Goal: Task Accomplishment & Management: Complete application form

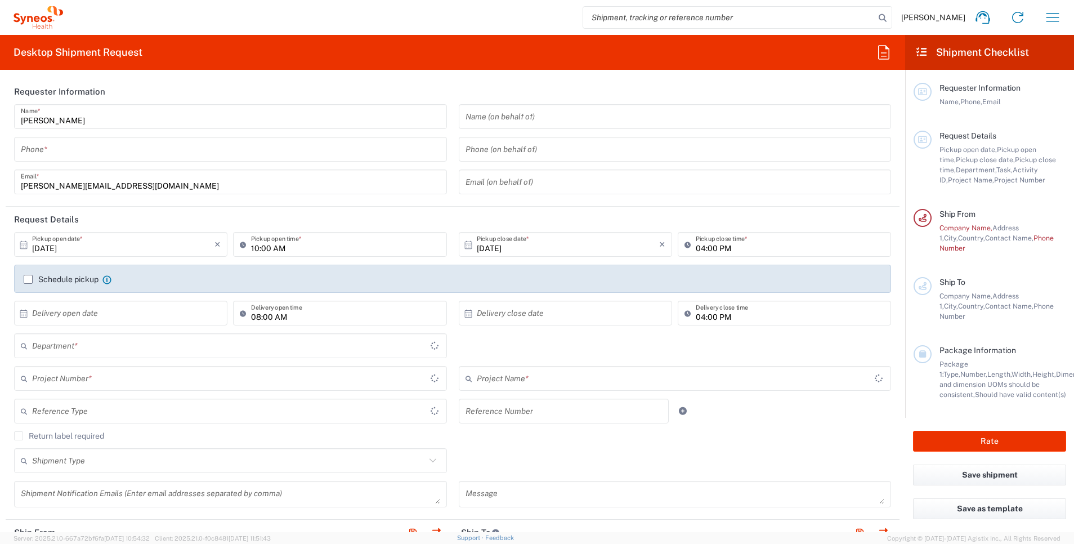
type input "3229"
type input "[GEOGRAPHIC_DATA]"
type input "Taiwan Syneos Health Company L"
drag, startPoint x: 155, startPoint y: 156, endPoint x: 984, endPoint y: 182, distance: 828.9
click at [155, 155] on input "tel" at bounding box center [230, 150] width 419 height 20
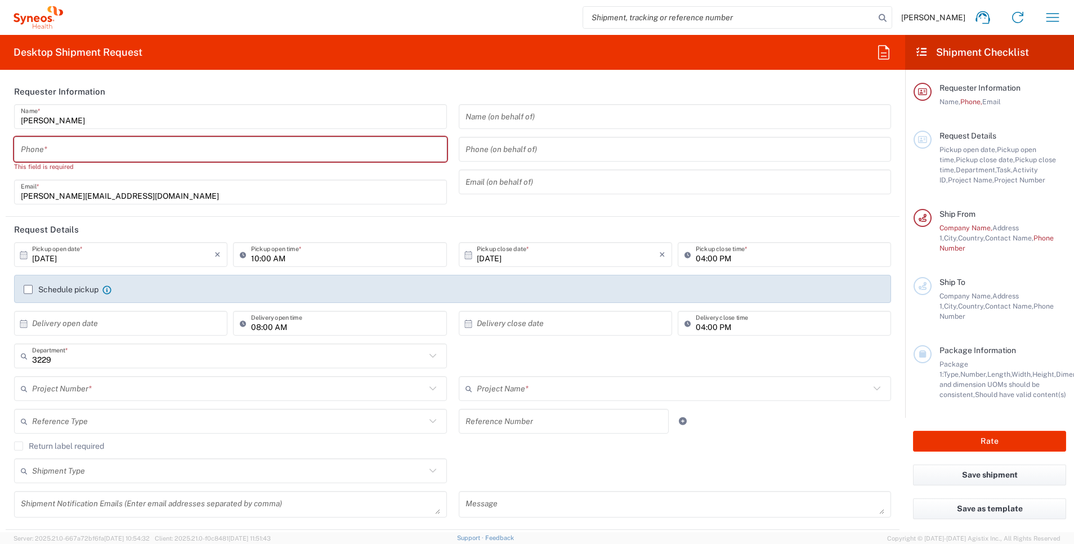
drag, startPoint x: 142, startPoint y: 258, endPoint x: 49, endPoint y: 255, distance: 93.5
click at [142, 258] on input "[DATE]" at bounding box center [123, 255] width 182 height 20
click at [48, 258] on input "[DATE]" at bounding box center [123, 255] width 182 height 20
click at [57, 259] on input "[DATE]" at bounding box center [123, 255] width 182 height 20
click at [52, 255] on input "[DATE]" at bounding box center [123, 255] width 182 height 20
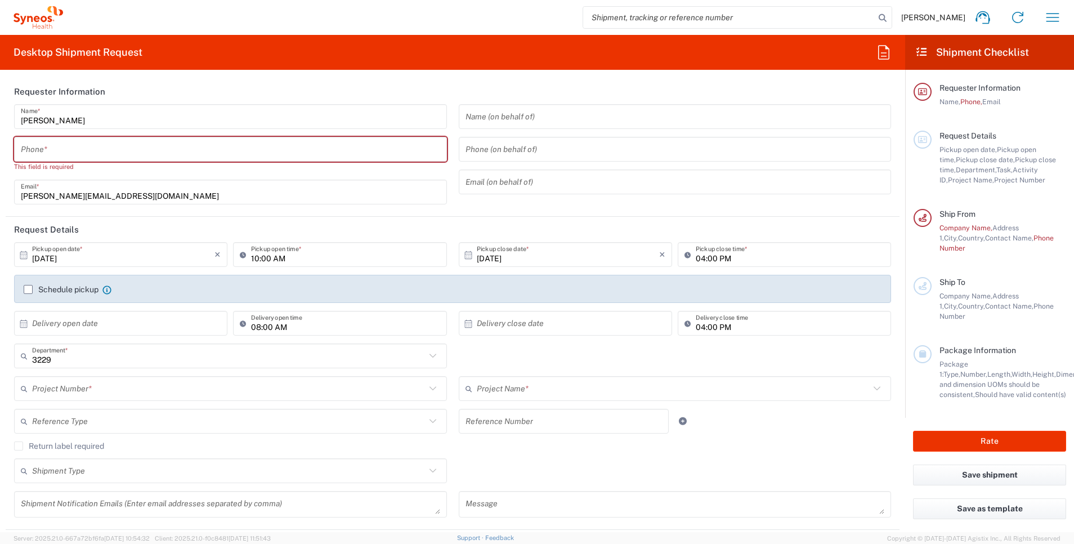
click at [49, 255] on input "[DATE]" at bounding box center [123, 255] width 182 height 20
type input "[DATE]"
click at [526, 257] on input "[DATE]" at bounding box center [568, 255] width 182 height 20
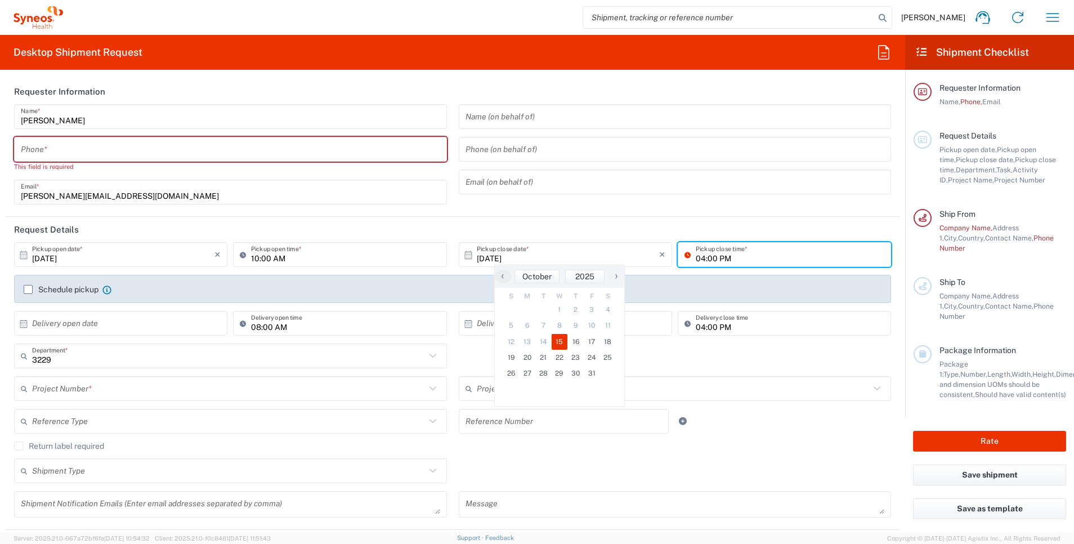
click at [724, 254] on input "04:00 PM" at bounding box center [790, 255] width 189 height 20
type input "02:00 PM"
drag, startPoint x: 706, startPoint y: 266, endPoint x: 607, endPoint y: 269, distance: 99.1
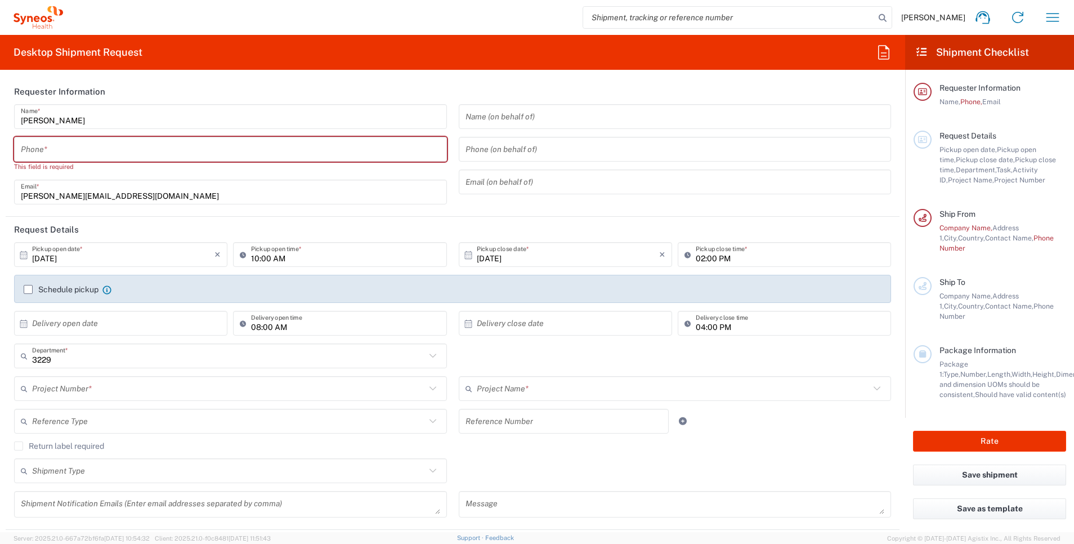
drag, startPoint x: 607, startPoint y: 269, endPoint x: 501, endPoint y: 196, distance: 128.6
click at [501, 196] on div "Name (on behalf of) Phone (on behalf of) Email (on behalf of)" at bounding box center [675, 158] width 445 height 108
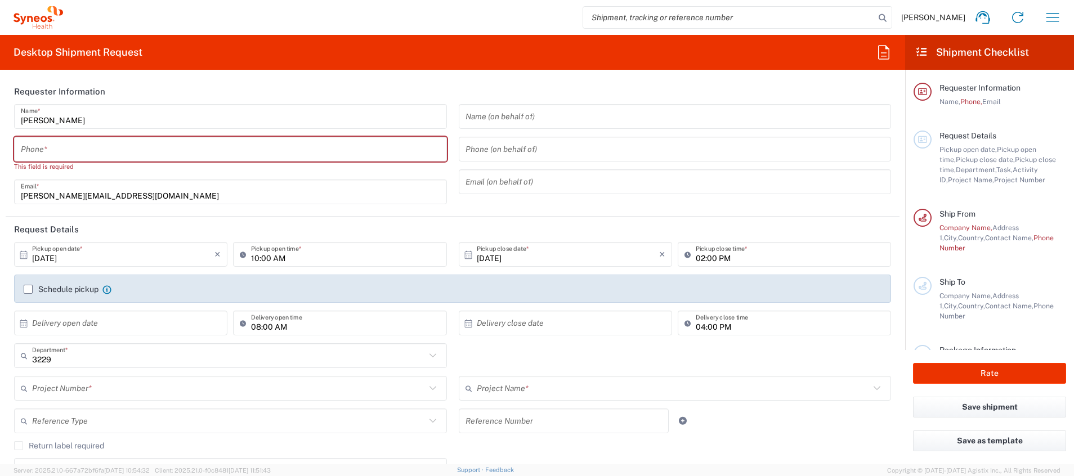
click at [124, 147] on input "tel" at bounding box center [230, 150] width 419 height 20
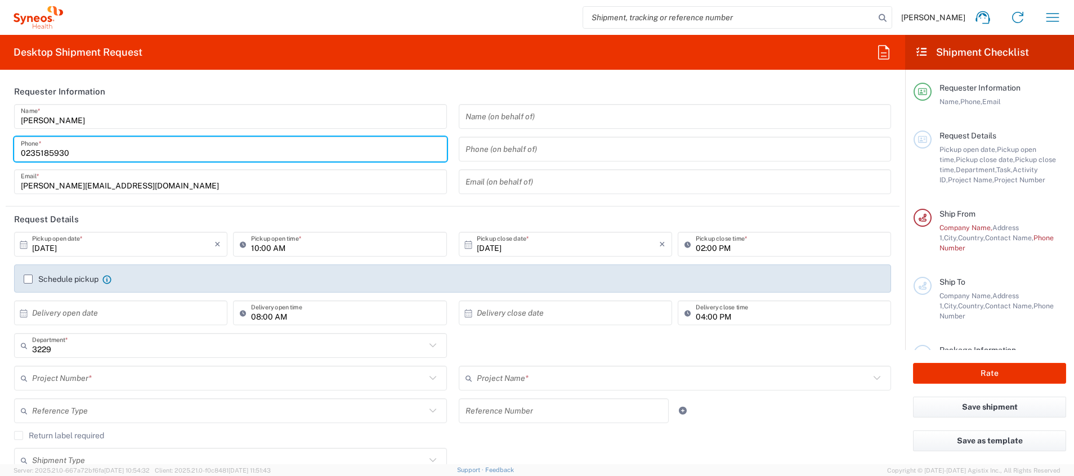
type input "0235185930"
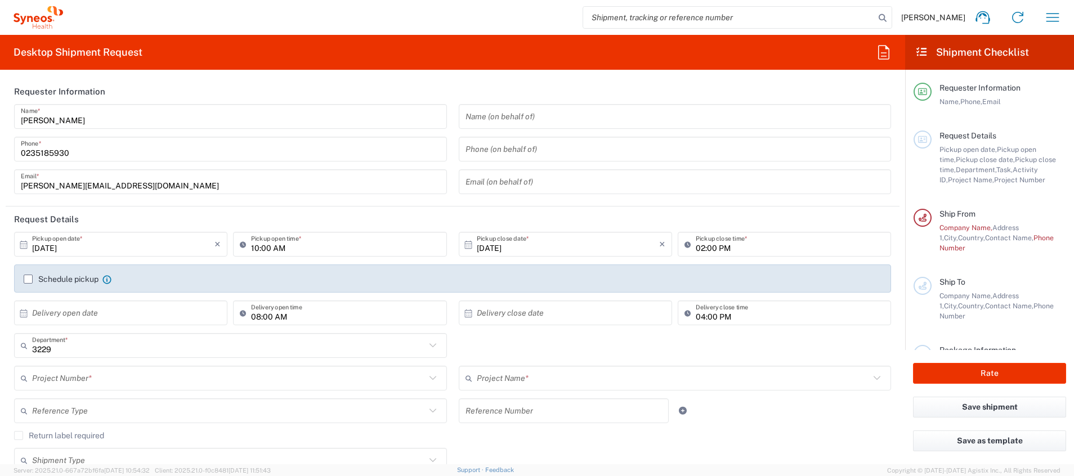
click at [240, 94] on header "Requester Information" at bounding box center [453, 91] width 894 height 25
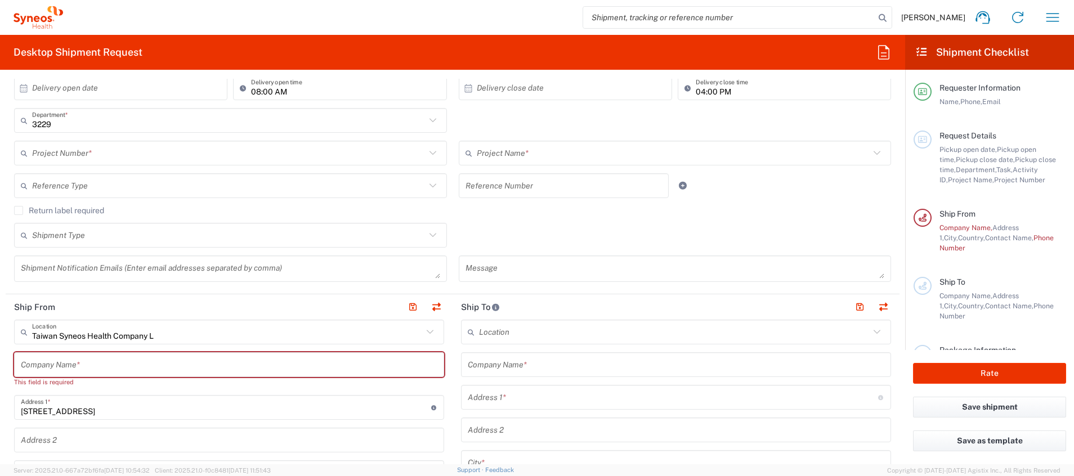
scroll to position [113, 0]
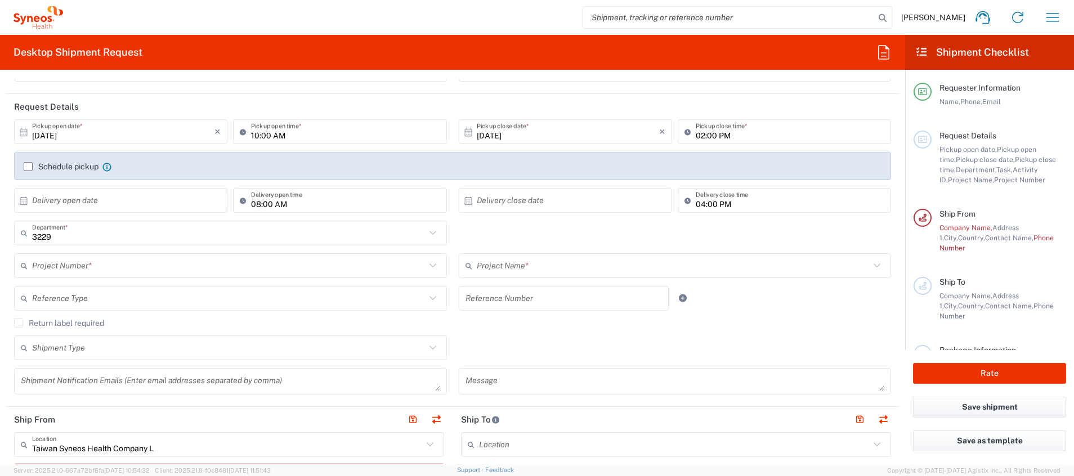
click at [21, 165] on div "Schedule pickup When scheduling a pickup please be sure to meet the following c…" at bounding box center [453, 171] width 870 height 18
click at [29, 165] on label "Schedule pickup" at bounding box center [61, 166] width 75 height 9
click at [28, 167] on input "Schedule pickup" at bounding box center [28, 167] width 0 height 0
click at [29, 165] on label "Schedule pickup" at bounding box center [61, 166] width 75 height 9
click at [28, 167] on input "Schedule pickup" at bounding box center [28, 167] width 0 height 0
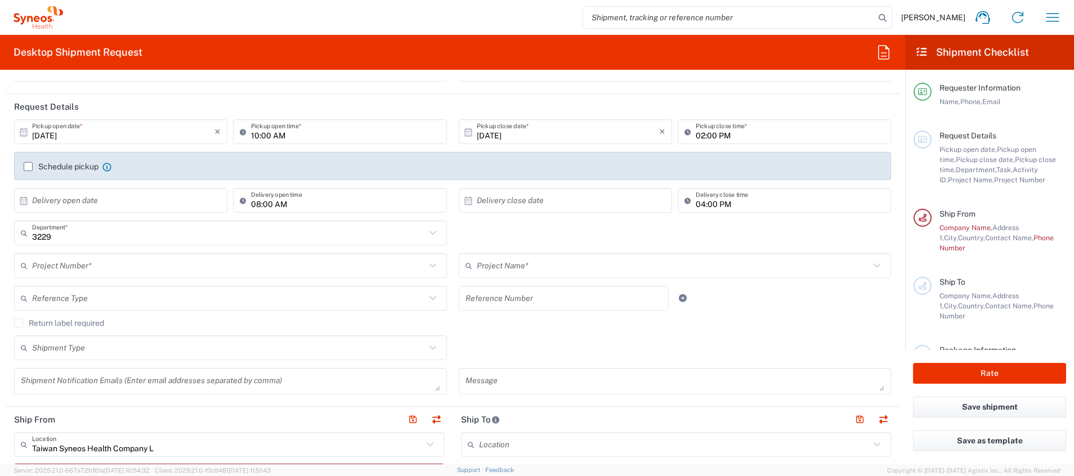
click at [30, 165] on label "Schedule pickup" at bounding box center [61, 166] width 75 height 9
click at [28, 167] on input "Schedule pickup" at bounding box center [28, 167] width 0 height 0
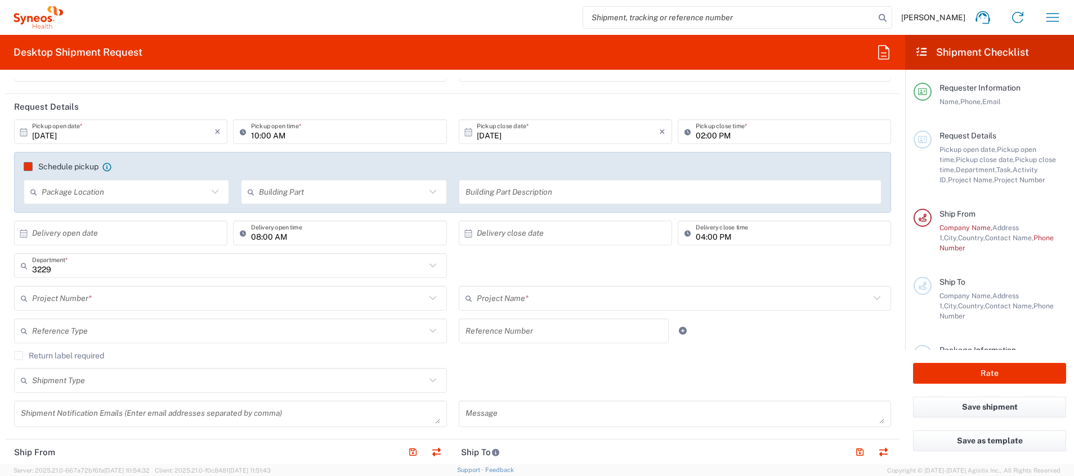
click at [34, 166] on label "Schedule pickup" at bounding box center [61, 166] width 75 height 9
click at [28, 167] on input "Schedule pickup" at bounding box center [28, 167] width 0 height 0
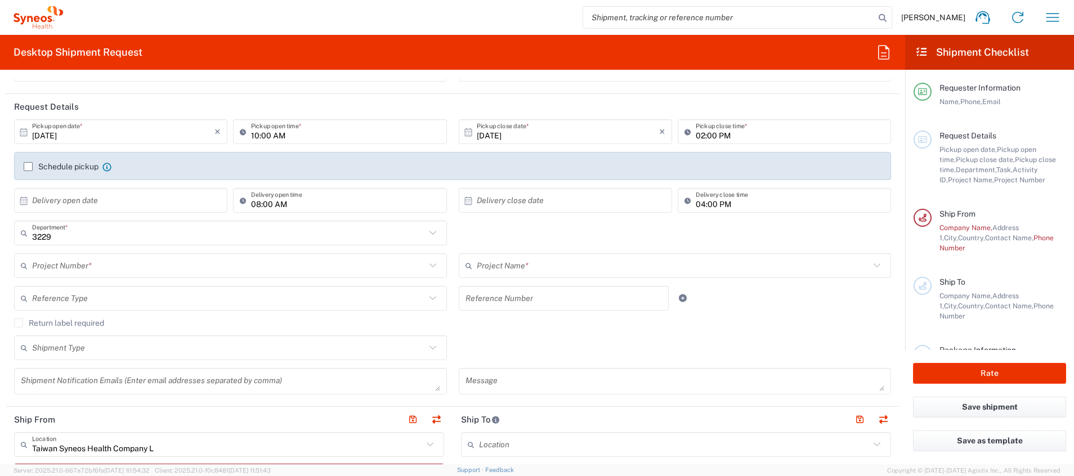
click at [28, 167] on label "Schedule pickup" at bounding box center [61, 166] width 75 height 9
click at [28, 167] on input "Schedule pickup" at bounding box center [28, 167] width 0 height 0
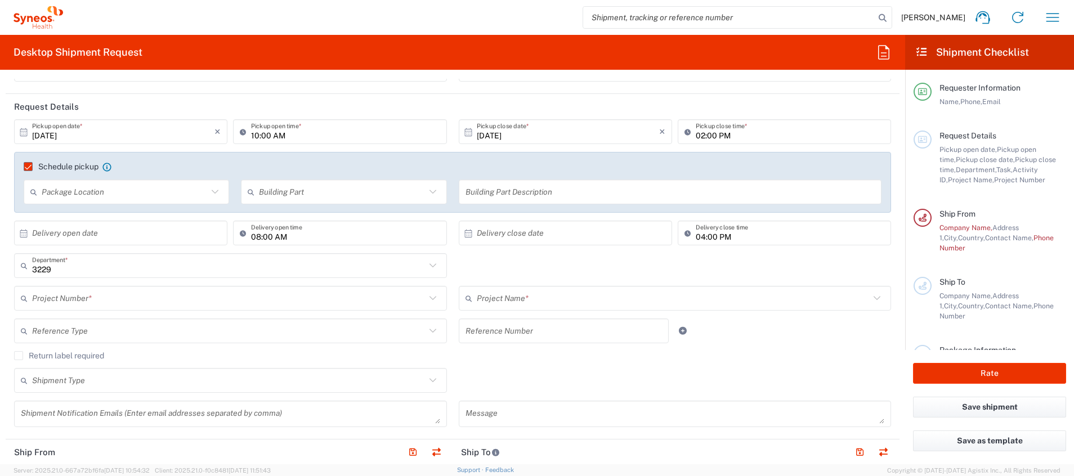
click at [338, 297] on input "text" at bounding box center [228, 299] width 393 height 20
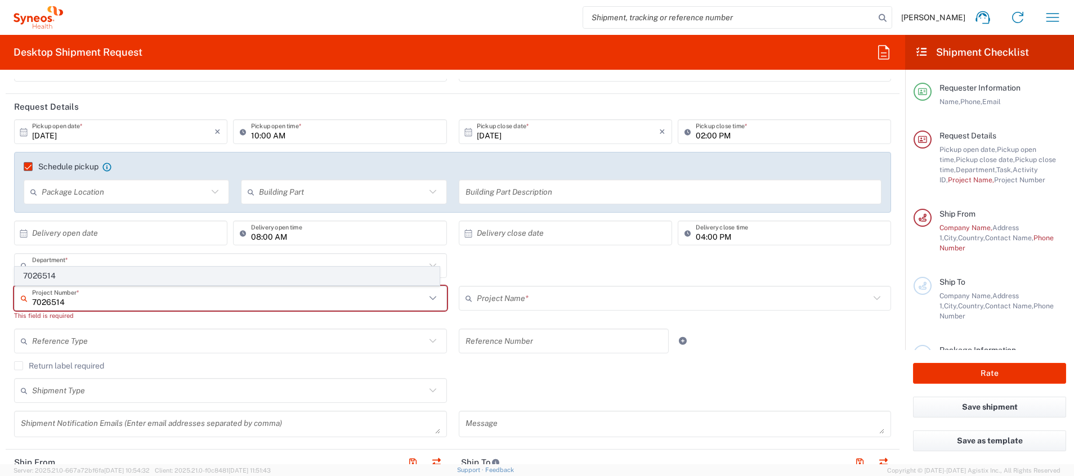
type input "7026514"
click at [62, 275] on span "7026514" at bounding box center [227, 275] width 424 height 17
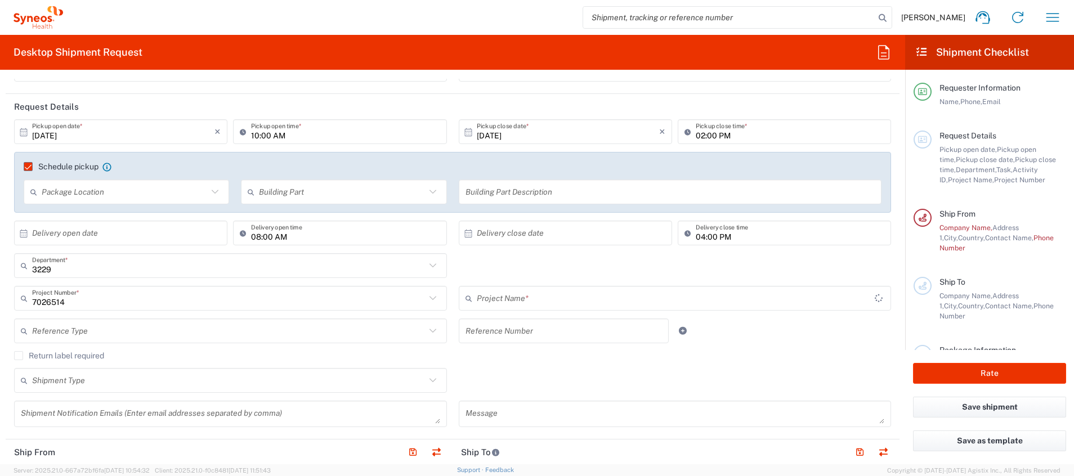
type input "Bristol 7026514"
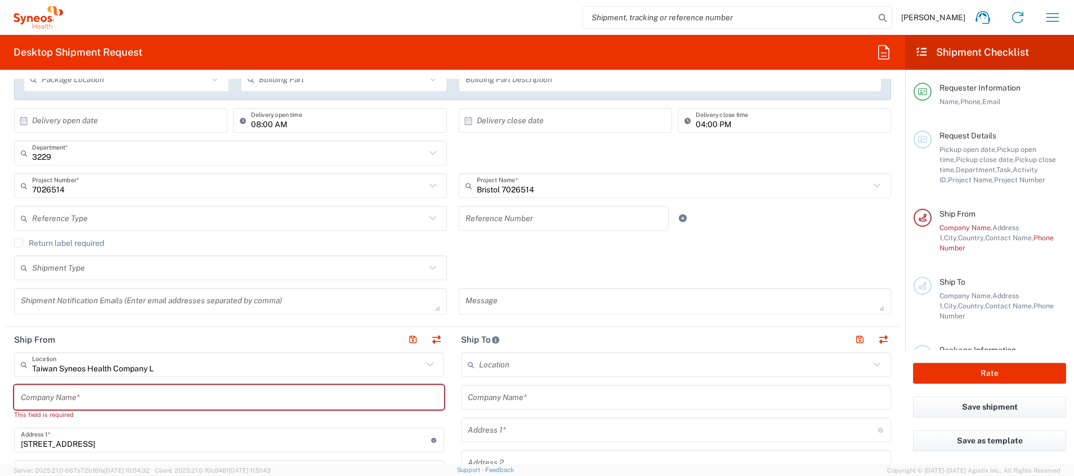
scroll to position [338, 0]
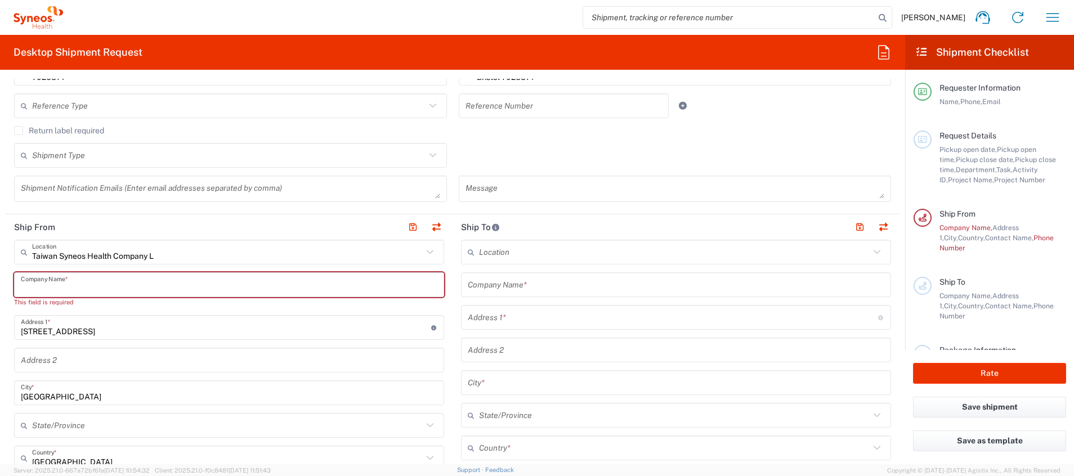
click at [100, 288] on input "text" at bounding box center [229, 285] width 416 height 20
click at [227, 274] on div "Company Name *" at bounding box center [229, 284] width 430 height 25
click at [236, 291] on input "text" at bounding box center [229, 285] width 416 height 20
click at [182, 285] on input "text" at bounding box center [229, 285] width 416 height 20
type input "t"
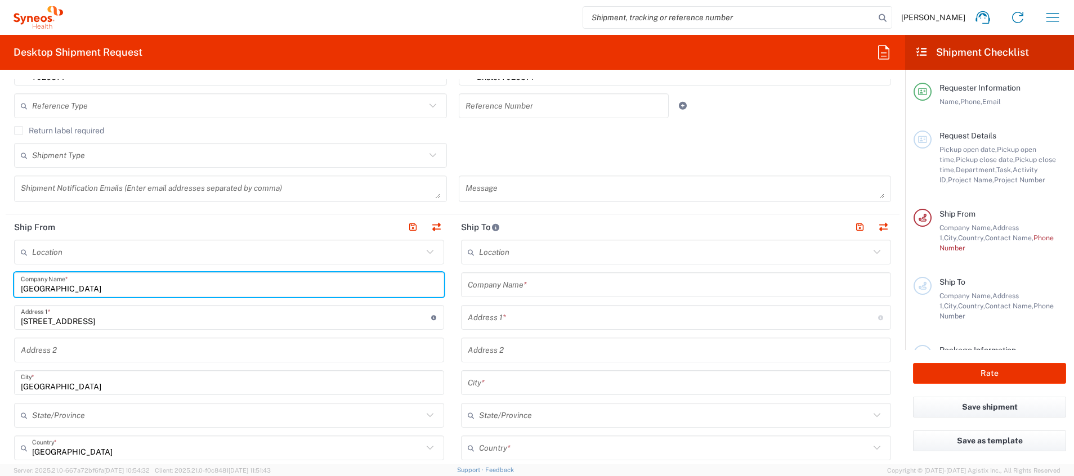
type input "[GEOGRAPHIC_DATA]"
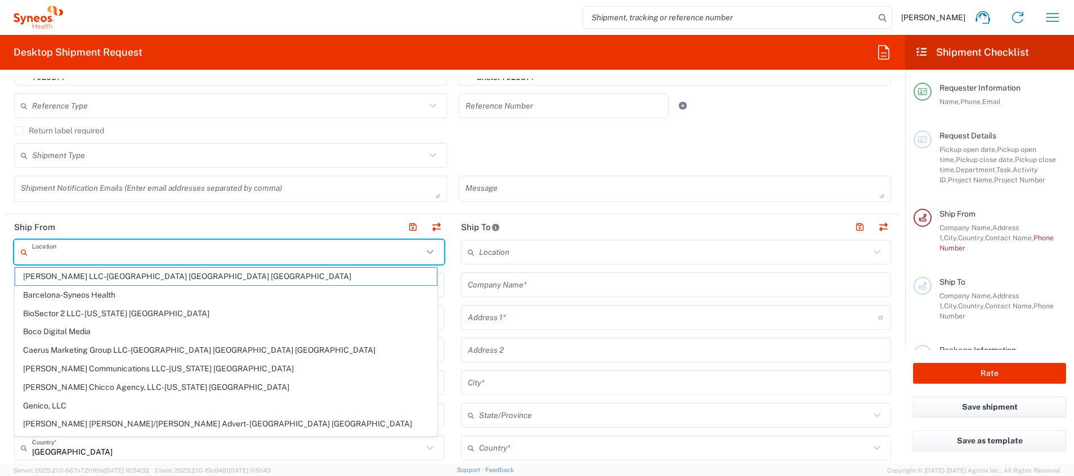
click at [91, 244] on input "text" at bounding box center [227, 253] width 391 height 20
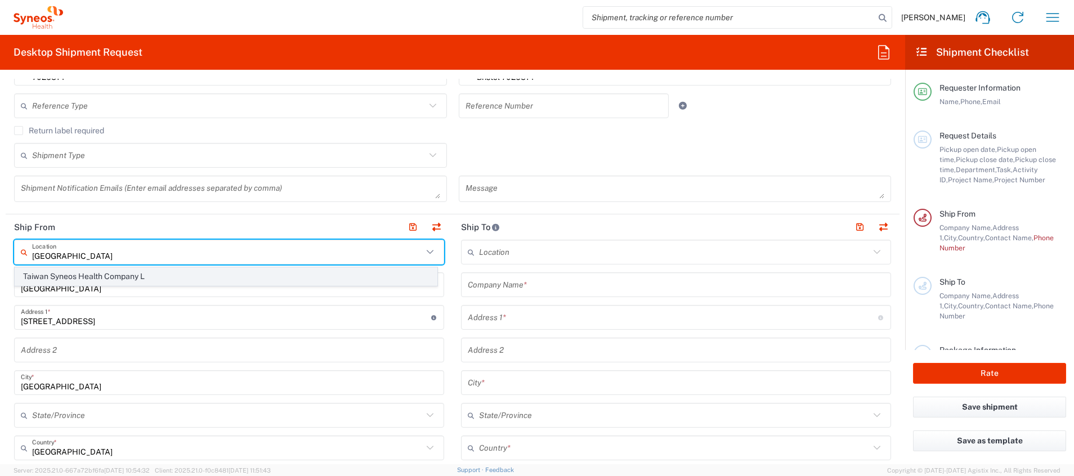
click at [125, 281] on span "Taiwan Syneos Health Company L" at bounding box center [226, 276] width 422 height 17
type input "Taiwan Syneos Health Company L"
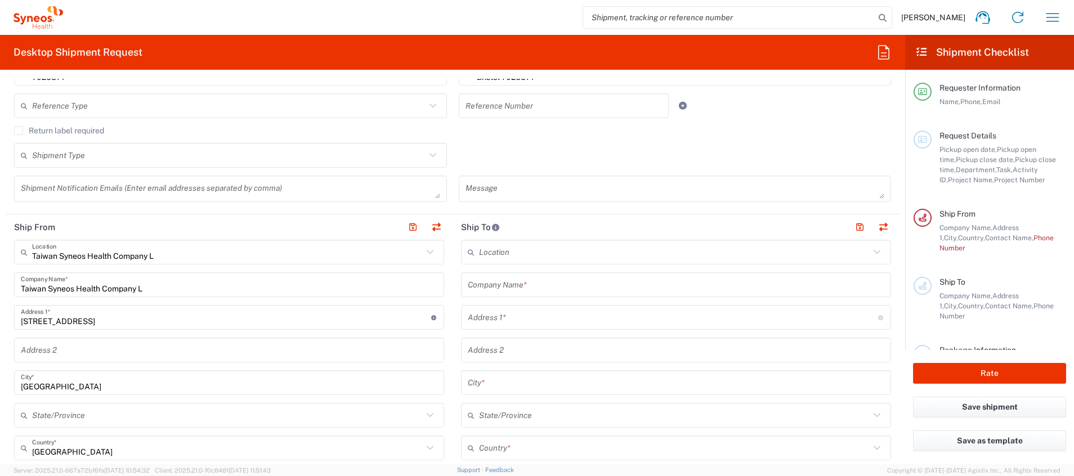
drag, startPoint x: 519, startPoint y: 288, endPoint x: 43, endPoint y: 344, distance: 480.0
click at [519, 288] on input "text" at bounding box center [676, 285] width 416 height 20
paste input "HKU CLINICAL TRIALS CENTRE"
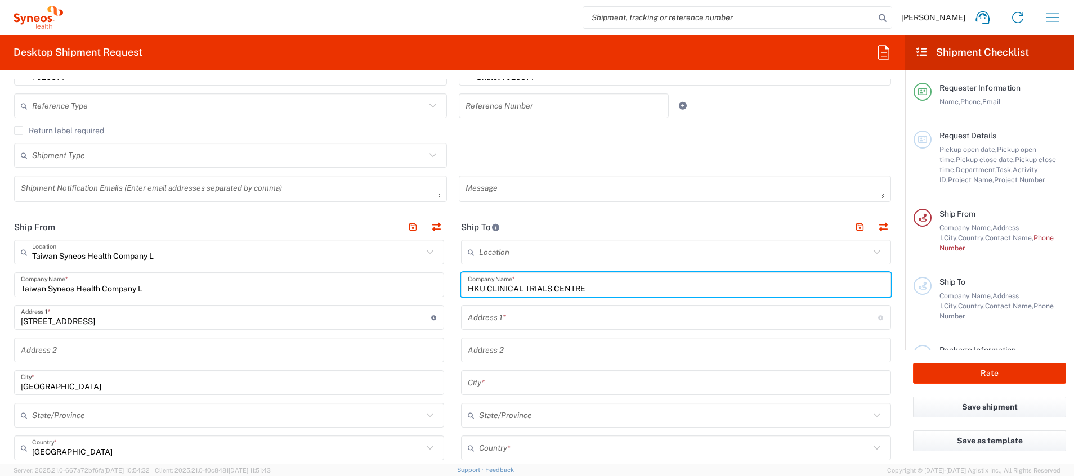
type input "HKU CLINICAL TRIALS CENTRE"
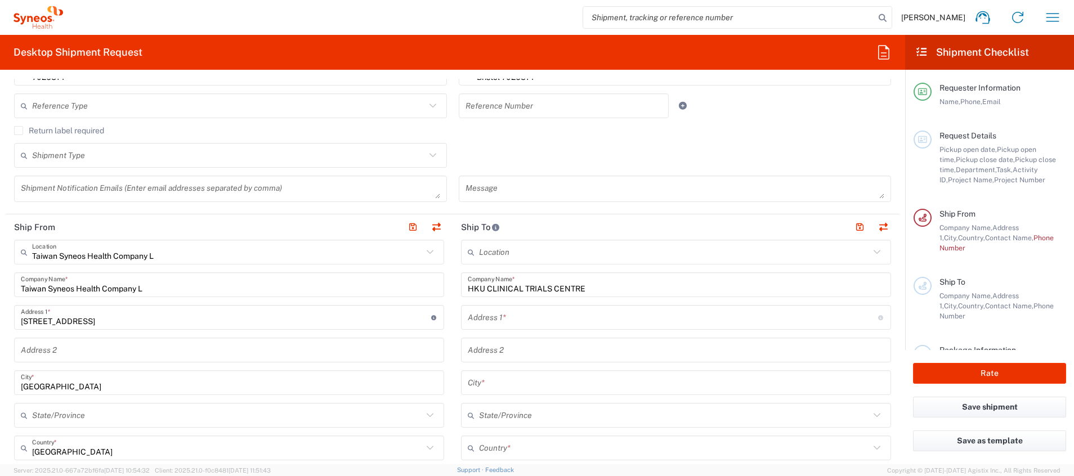
drag, startPoint x: 485, startPoint y: 310, endPoint x: 66, endPoint y: 451, distance: 442.5
click at [485, 310] on input "text" at bounding box center [673, 318] width 410 height 20
click at [512, 319] on input "text" at bounding box center [673, 318] width 410 height 20
click at [508, 319] on input "text" at bounding box center [673, 318] width 410 height 20
click at [462, 320] on div "Address 1 * For cross streets use street names with '&' or 'and' in between. Fo…" at bounding box center [676, 317] width 430 height 25
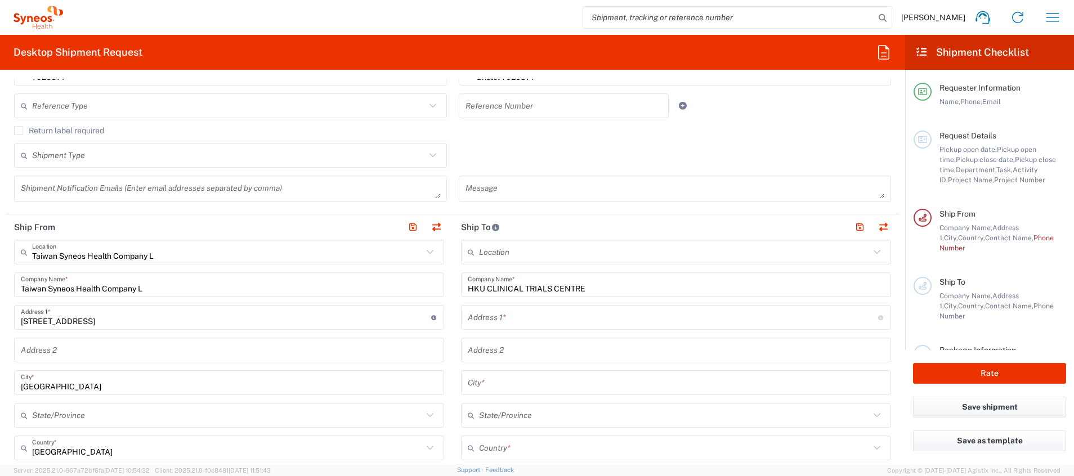
click at [468, 320] on input "text" at bounding box center [673, 318] width 410 height 20
paste input "[STREET_ADDRESS],"
click at [547, 324] on input "[STREET_ADDRESS]," at bounding box center [673, 318] width 410 height 20
click at [542, 322] on input "[STREET_ADDRESS]," at bounding box center [673, 318] width 410 height 20
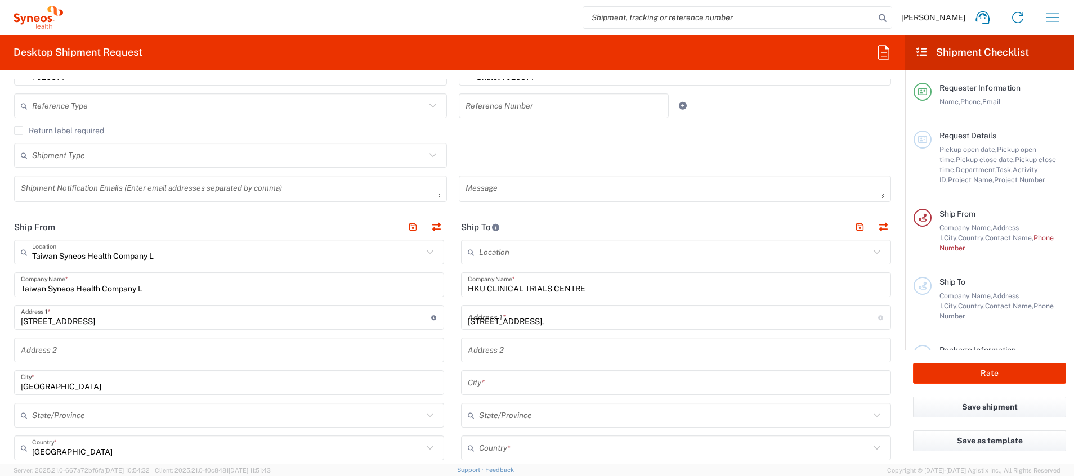
paste input "[STREET_ADDRESS],"
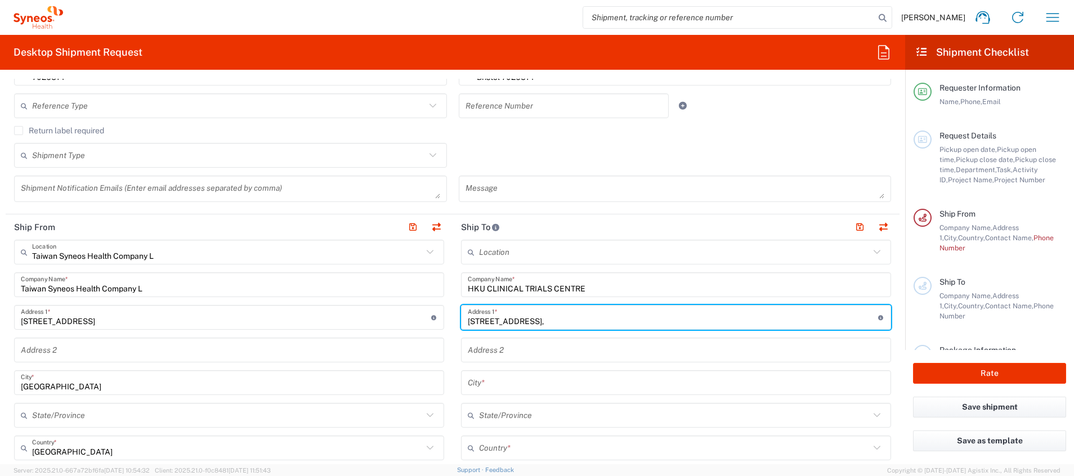
click at [632, 320] on input "[STREET_ADDRESS]," at bounding box center [673, 318] width 410 height 20
paste input "[PERSON_NAME][GEOGRAPHIC_DATA],"
type input "[STREET_ADDRESS][PERSON_NAME],"
click at [556, 386] on input "text" at bounding box center [676, 383] width 416 height 20
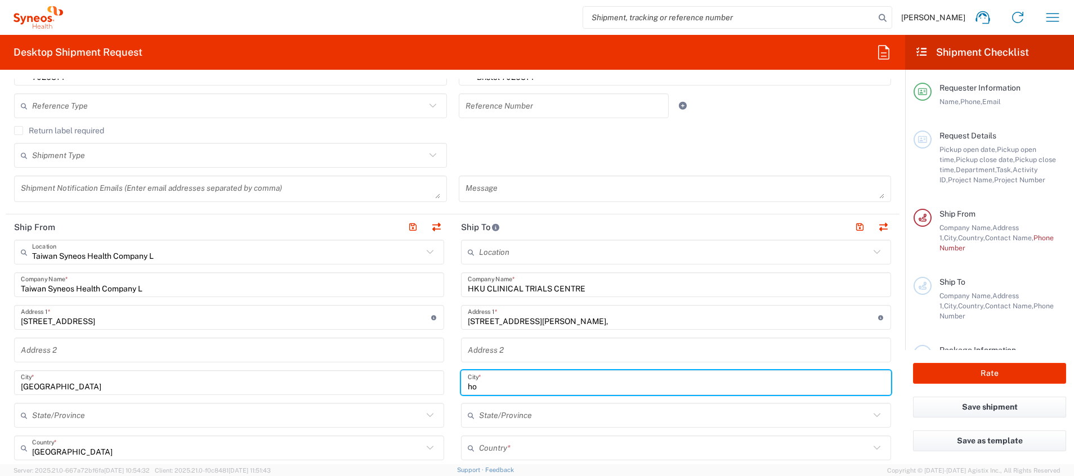
type input "h"
type input "k"
type input "[GEOGRAPHIC_DATA]"
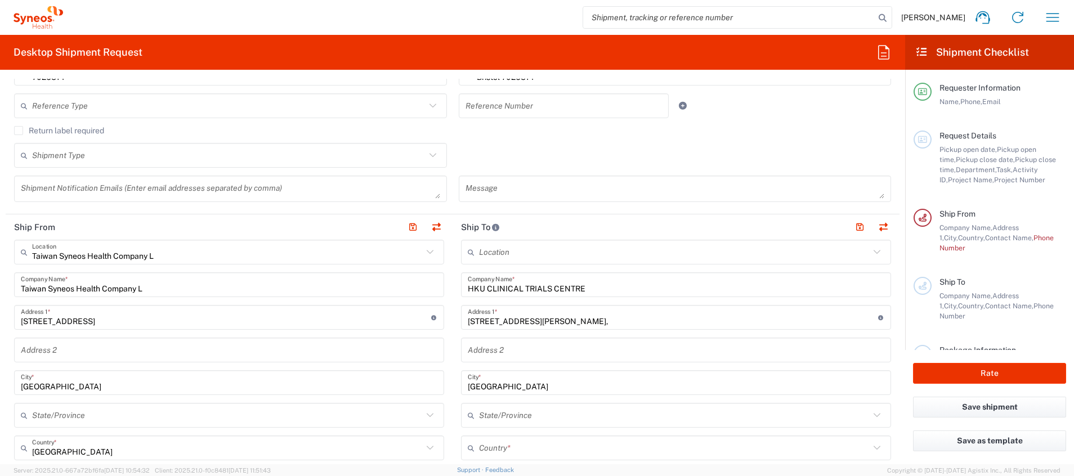
click at [526, 446] on input "text" at bounding box center [674, 448] width 391 height 20
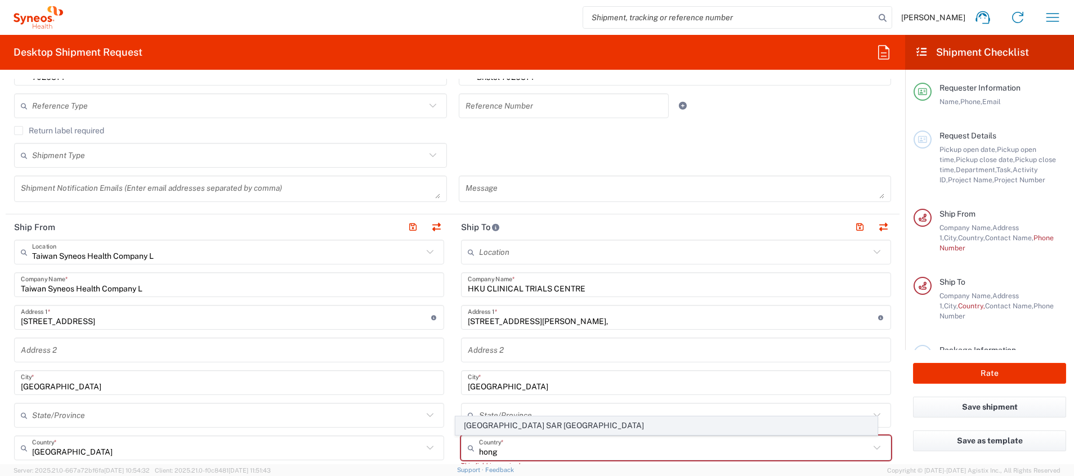
click at [534, 433] on span "[GEOGRAPHIC_DATA] SAR [GEOGRAPHIC_DATA]" at bounding box center [667, 425] width 422 height 17
type input "[GEOGRAPHIC_DATA] SAR [GEOGRAPHIC_DATA]"
type input "Sender/Shipper"
type input "Delivery Duty Paid"
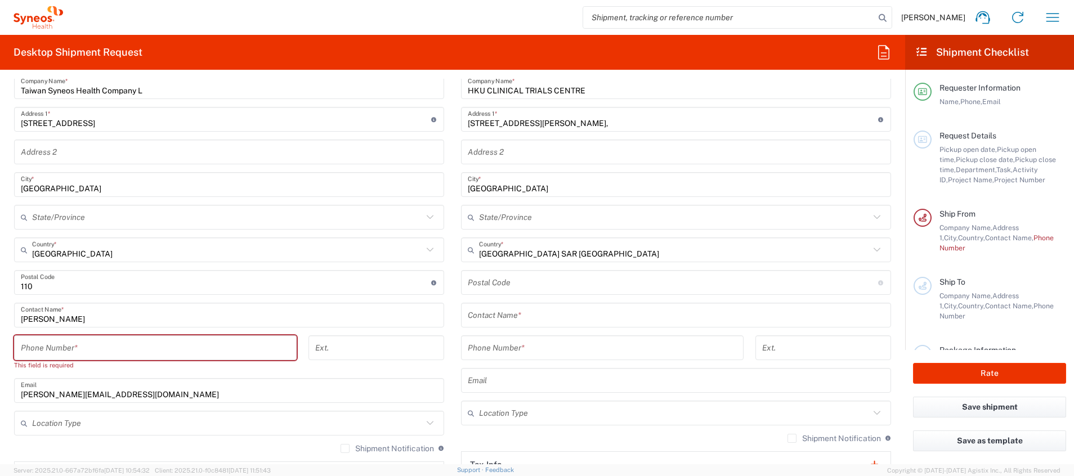
scroll to position [563, 0]
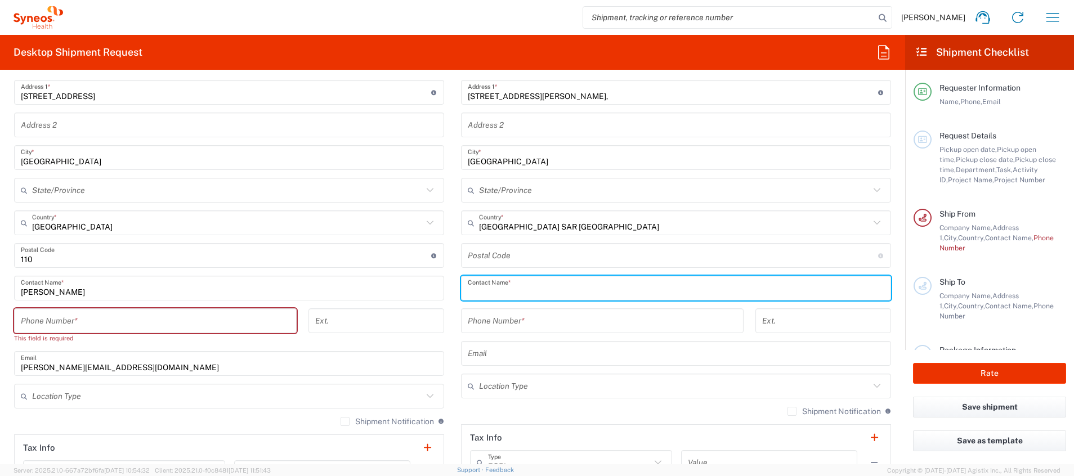
click at [556, 289] on input "text" at bounding box center [676, 289] width 416 height 20
paste input "[PERSON_NAME] [PERSON_NAME] & [PERSON_NAME] Au [PERSON_NAME]"
type input "[PERSON_NAME] [PERSON_NAME] & [PERSON_NAME] Au [PERSON_NAME]"
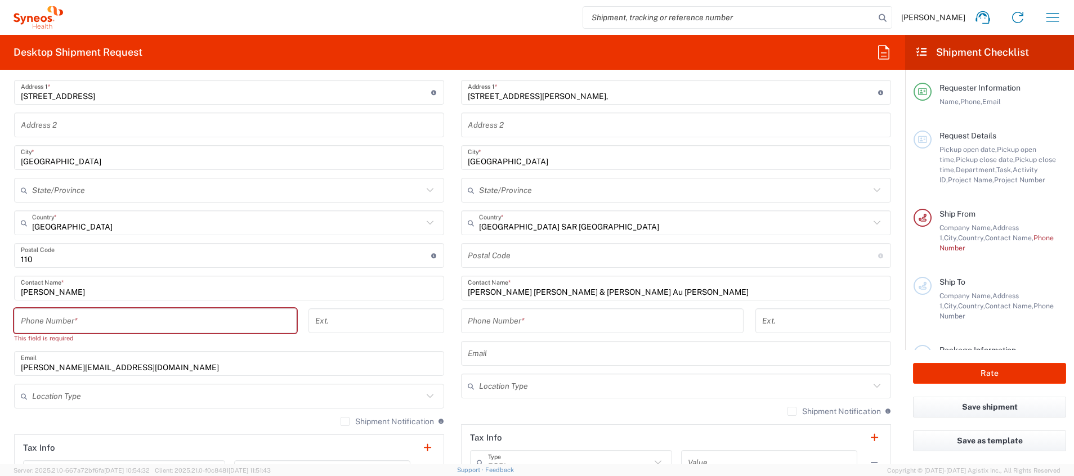
click at [523, 327] on input "tel" at bounding box center [602, 321] width 269 height 20
click at [523, 325] on input "tel" at bounding box center [602, 321] width 269 height 20
paste input "85239103064"
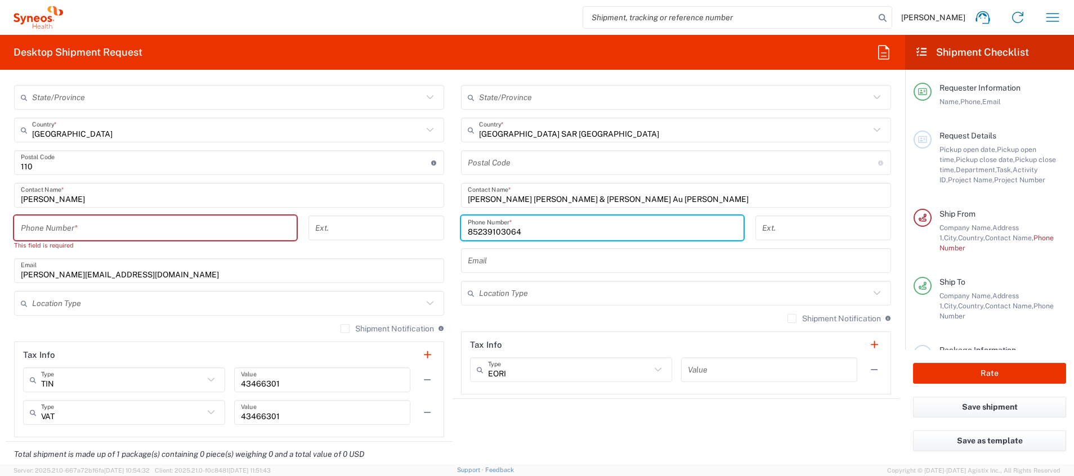
scroll to position [675, 0]
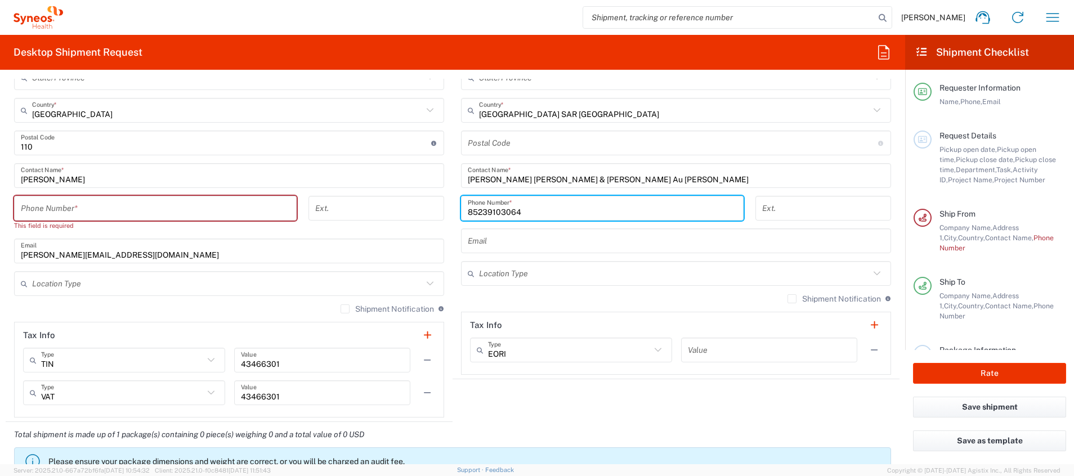
type input "85239103064"
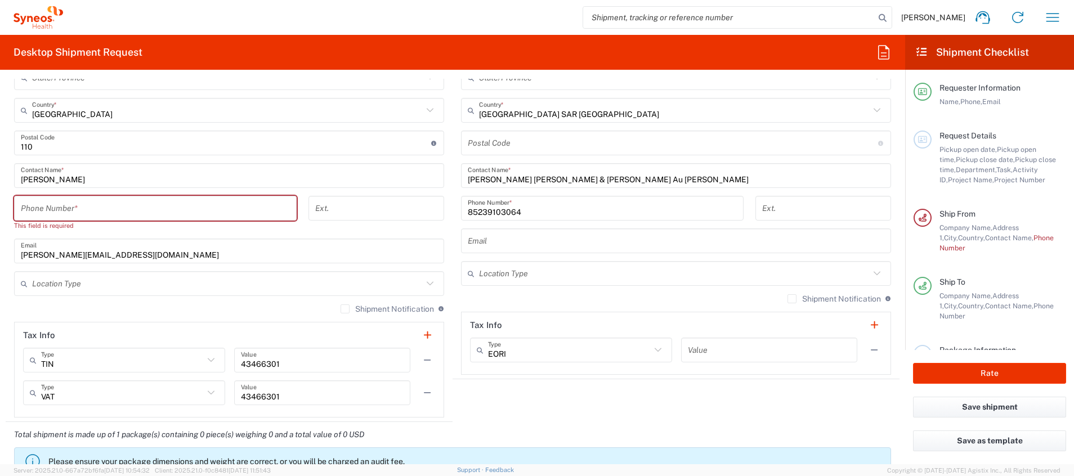
click at [557, 421] on agx-shipment-stop-widget "Ship To Location [PERSON_NAME] LLC-[GEOGRAPHIC_DATA] [GEOGRAPHIC_DATA] [GEOGRAP…" at bounding box center [676, 149] width 447 height 545
click at [141, 203] on input "tel" at bounding box center [155, 209] width 269 height 20
type input "0"
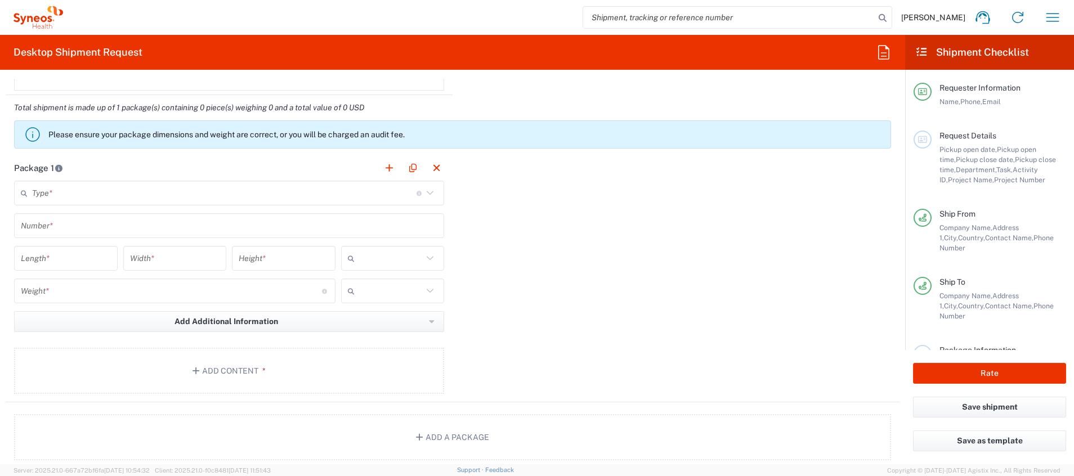
scroll to position [1013, 0]
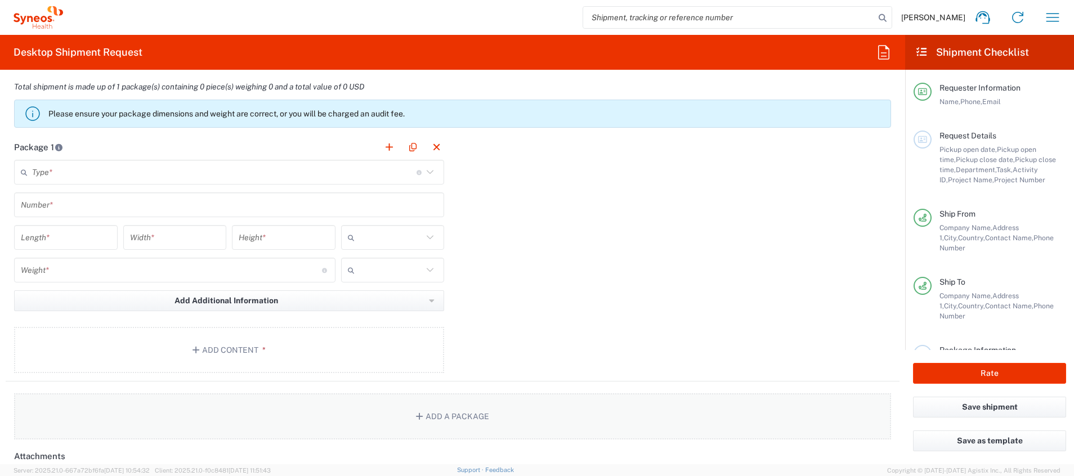
type input "886235185930"
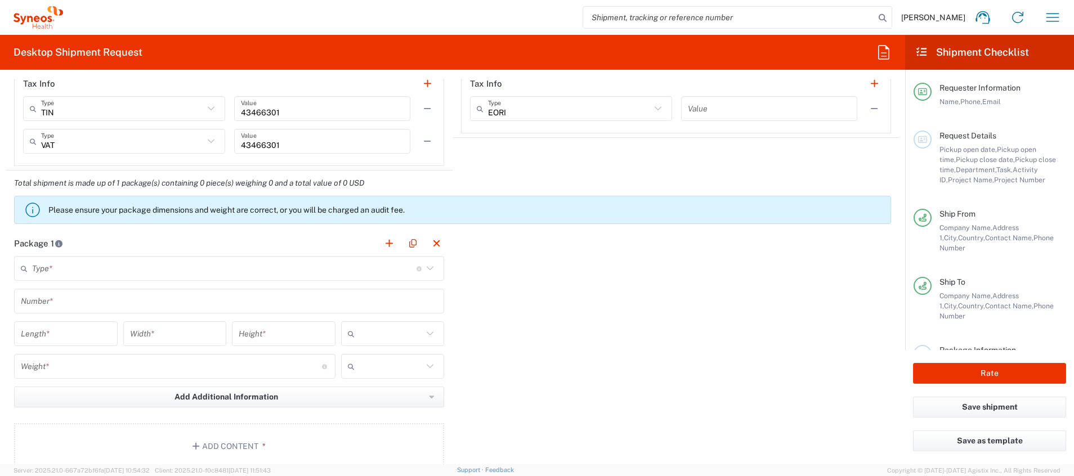
scroll to position [675, 0]
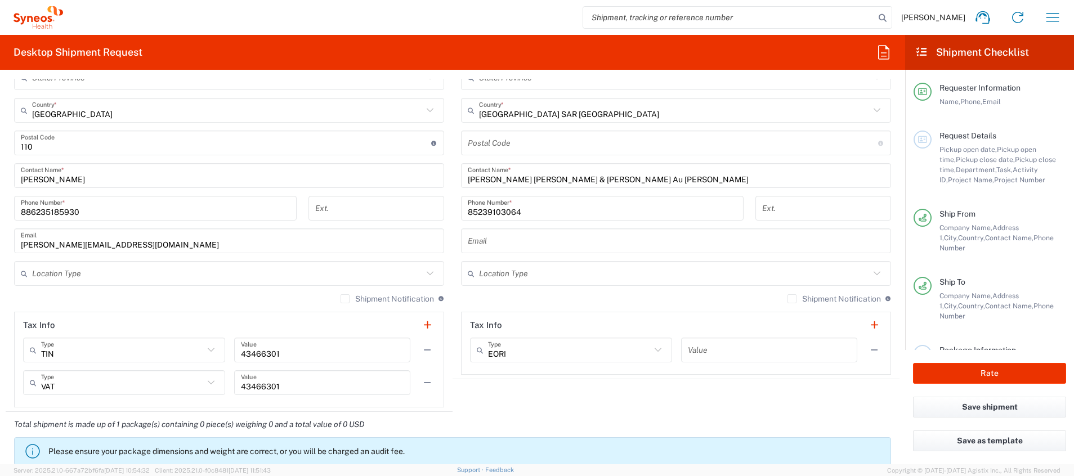
click at [341, 298] on label "Shipment Notification" at bounding box center [387, 298] width 93 height 9
click at [345, 299] on input "Shipment Notification" at bounding box center [345, 299] width 0 height 0
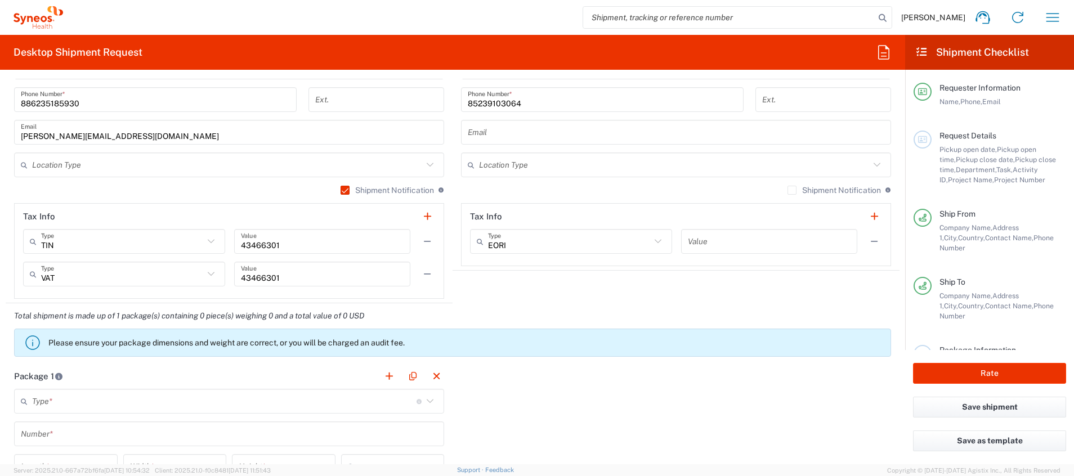
scroll to position [1009, 0]
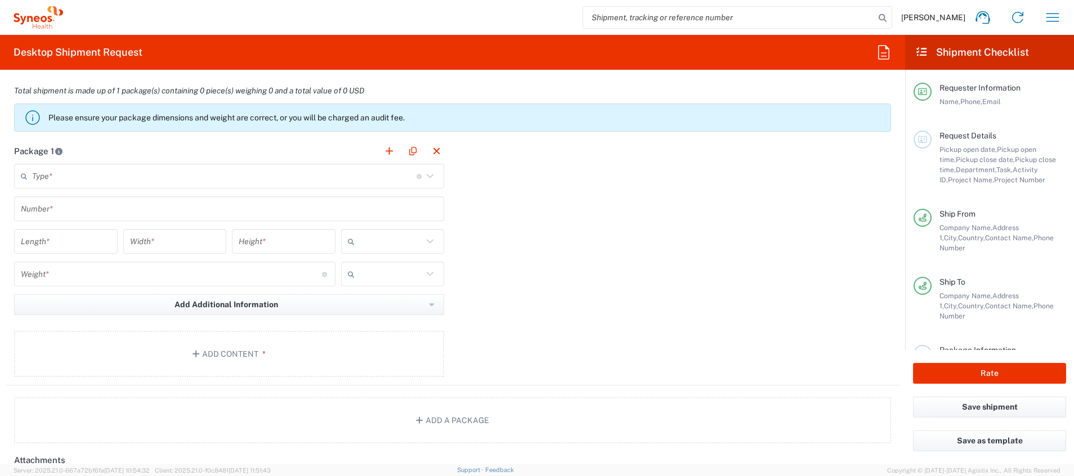
click at [114, 186] on input "text" at bounding box center [224, 177] width 384 height 20
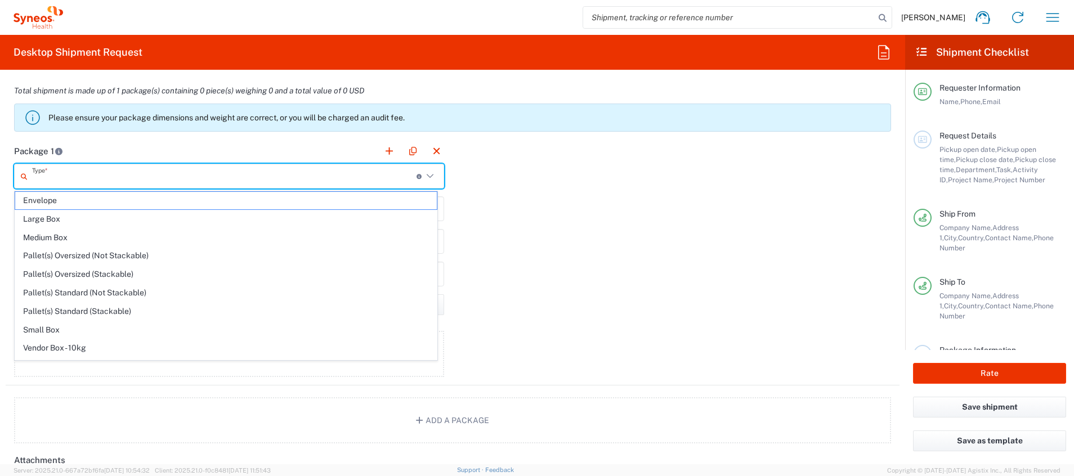
click at [559, 271] on div "Package 1 Type * Material used to package goods Envelope Large Box Medium Box P…" at bounding box center [453, 261] width 894 height 247
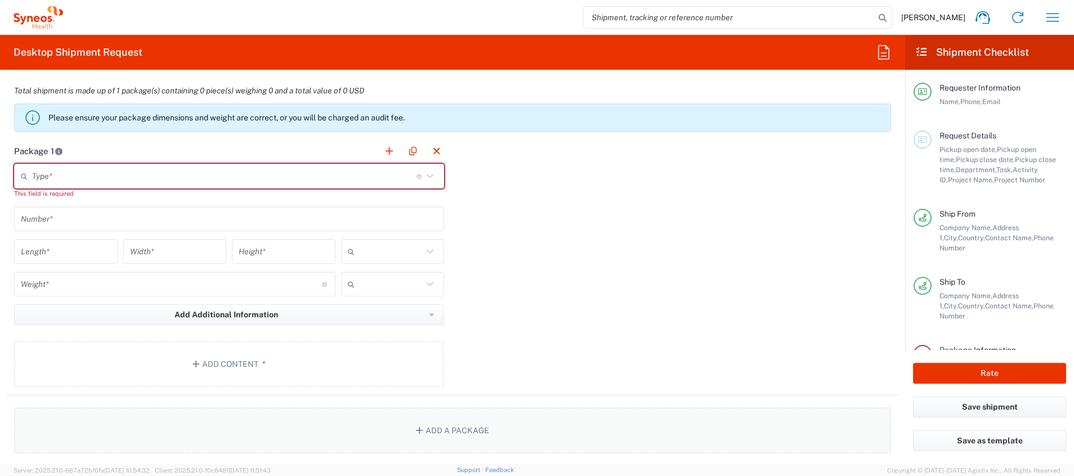
click at [447, 428] on button "Add a Package" at bounding box center [452, 430] width 877 height 46
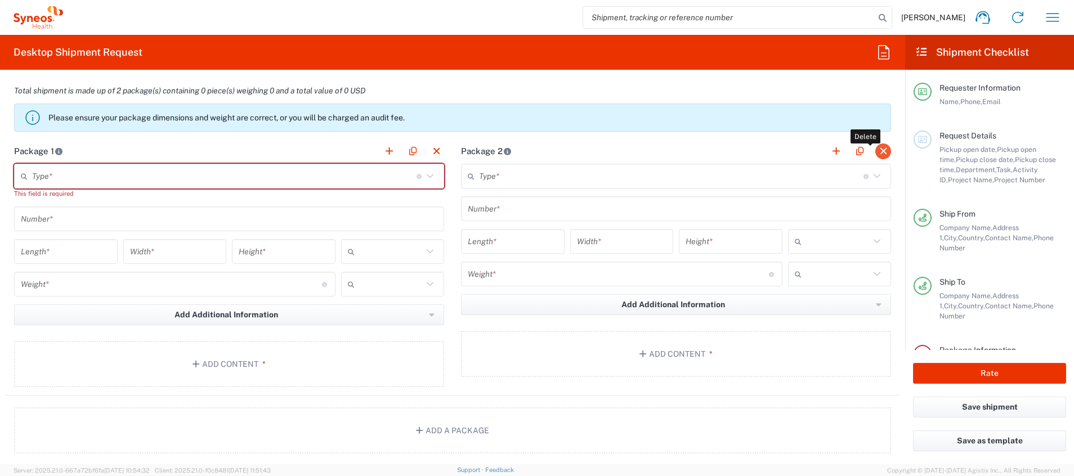
click at [875, 153] on button "button" at bounding box center [883, 152] width 16 height 16
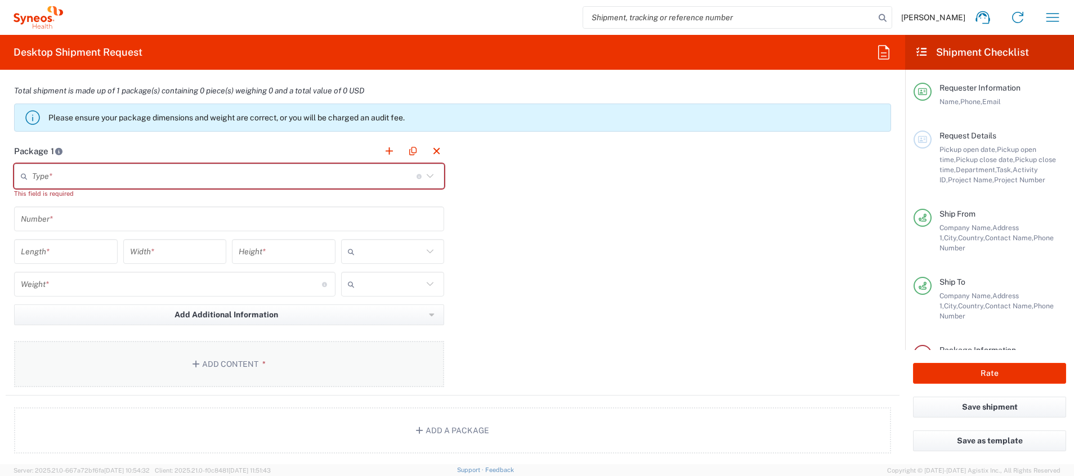
click at [208, 368] on button "Add Content *" at bounding box center [229, 364] width 430 height 46
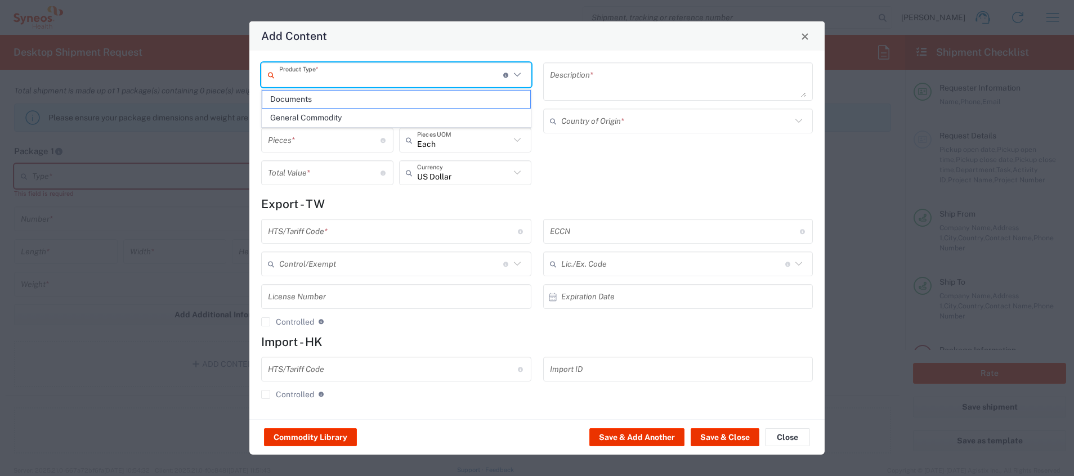
click at [377, 78] on input "text" at bounding box center [391, 75] width 224 height 20
click at [299, 102] on span "Documents" at bounding box center [396, 99] width 268 height 17
type input "Documents"
type input "1"
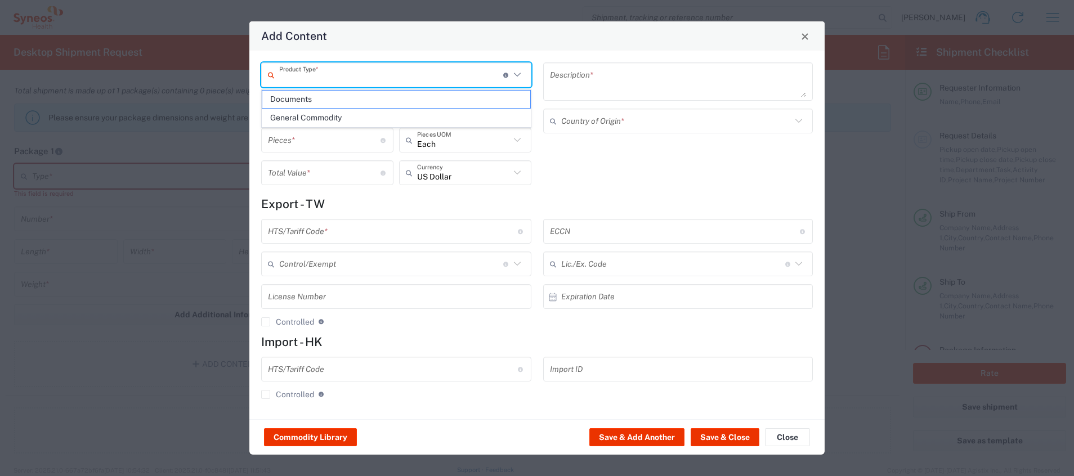
type input "1"
type textarea "Documents"
type input "[GEOGRAPHIC_DATA]"
type input "0000.00.0000"
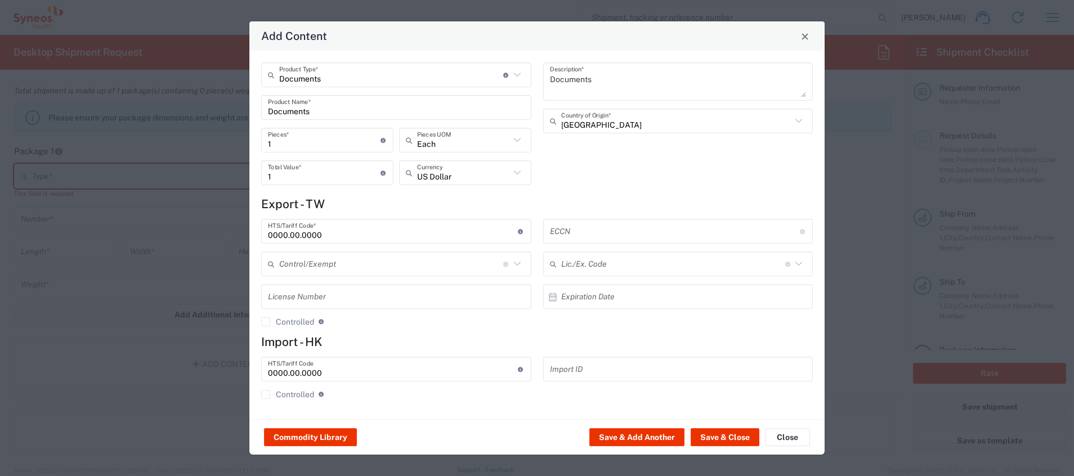
click at [307, 184] on div "1 Total Value * Total value of all the pieces" at bounding box center [327, 172] width 132 height 25
click at [294, 178] on input "1" at bounding box center [324, 173] width 113 height 20
type input "200"
click at [495, 174] on input "text" at bounding box center [463, 173] width 93 height 20
click at [471, 190] on span "New Taiwan Dollar" at bounding box center [465, 197] width 130 height 17
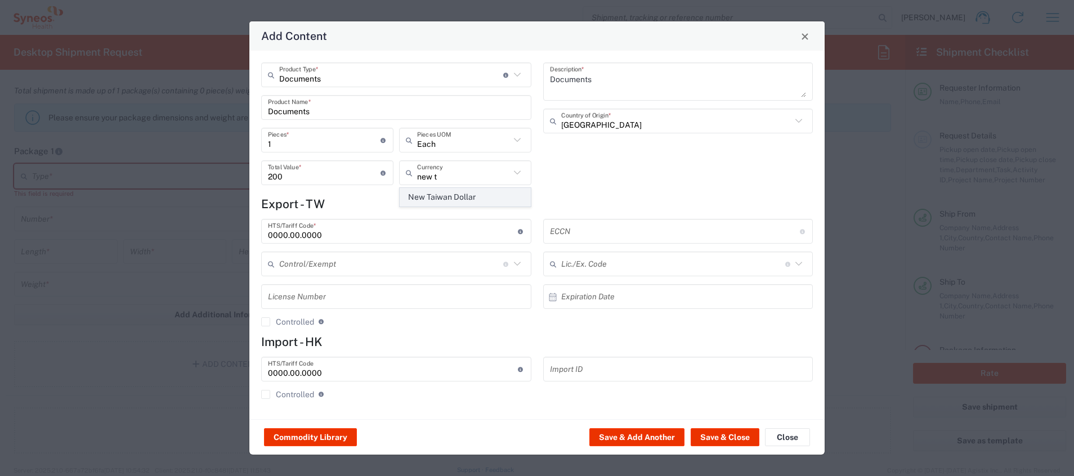
type input "New Taiwan Dollar"
click at [716, 433] on button "Save & Close" at bounding box center [725, 437] width 69 height 18
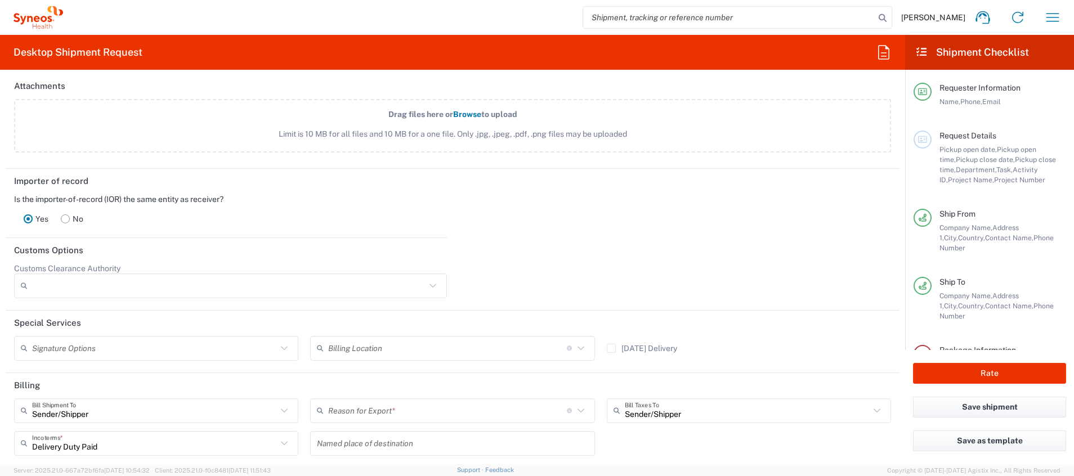
scroll to position [1536, 0]
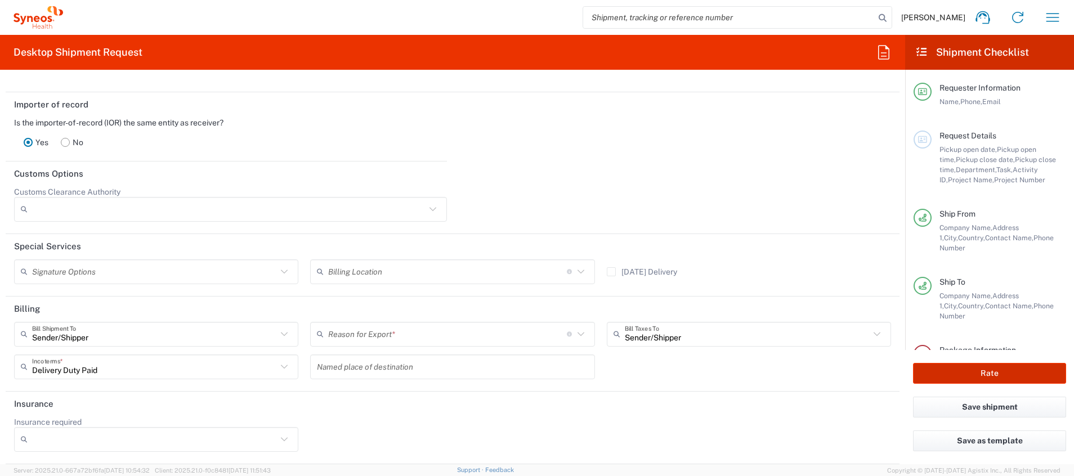
click at [965, 369] on button "Rate" at bounding box center [989, 373] width 153 height 21
type input "3229"
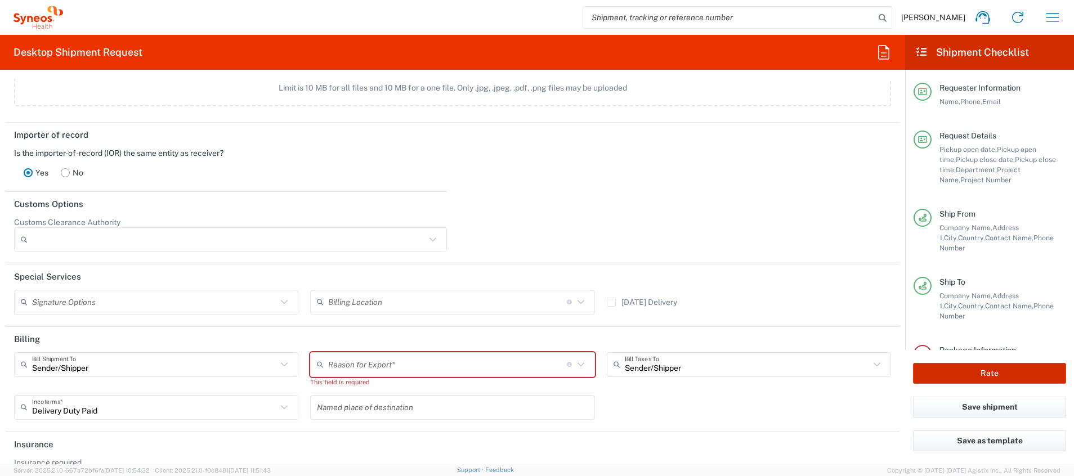
scroll to position [131, 0]
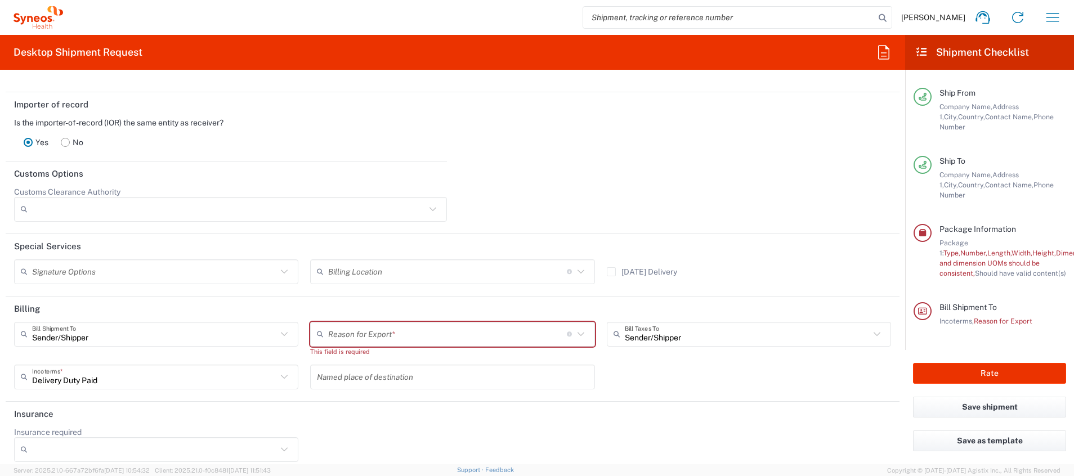
click at [377, 337] on input "text" at bounding box center [447, 334] width 239 height 20
type input "7026514"
click at [604, 201] on div at bounding box center [675, 208] width 445 height 43
click at [468, 334] on input "text" at bounding box center [447, 334] width 239 height 20
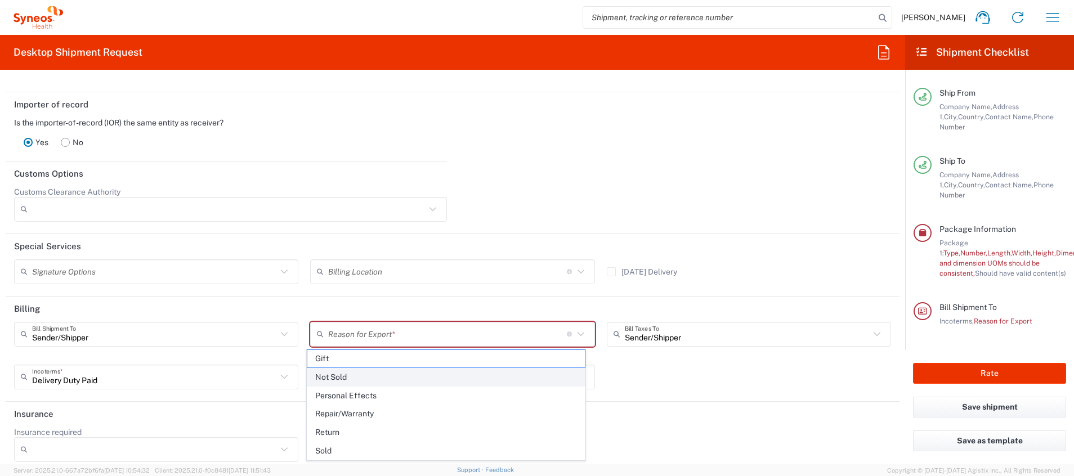
click at [374, 379] on span "Not Sold" at bounding box center [446, 377] width 278 height 17
type input "Not Sold"
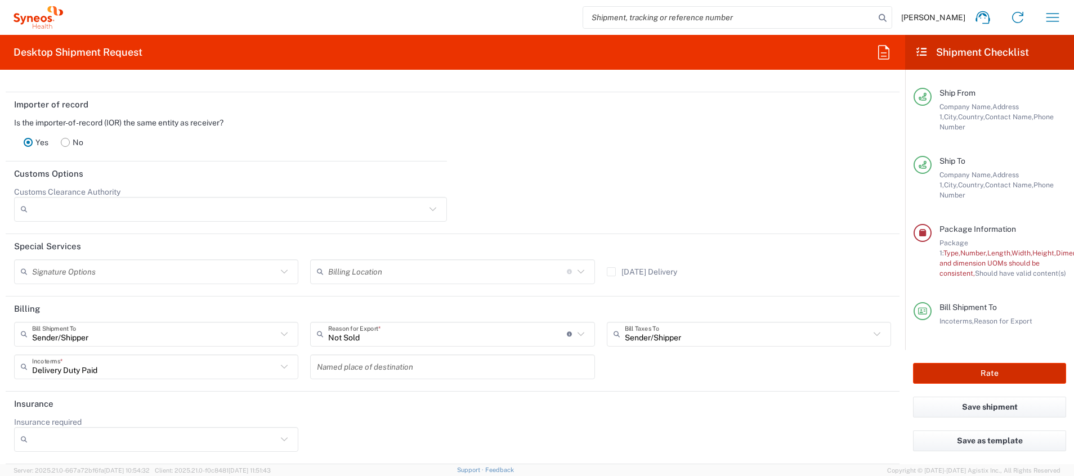
click at [1011, 378] on button "Rate" at bounding box center [989, 373] width 153 height 21
click at [1012, 371] on button "Rate" at bounding box center [989, 373] width 153 height 21
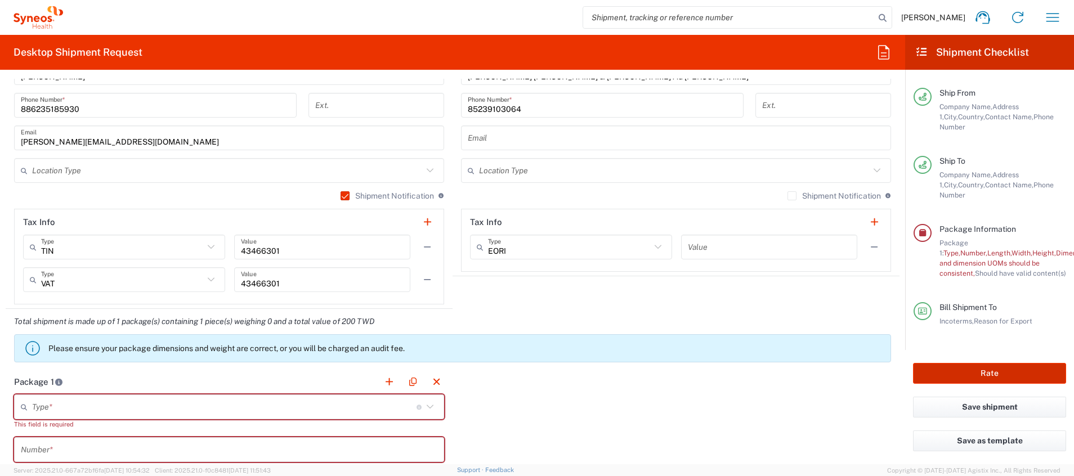
scroll to position [891, 0]
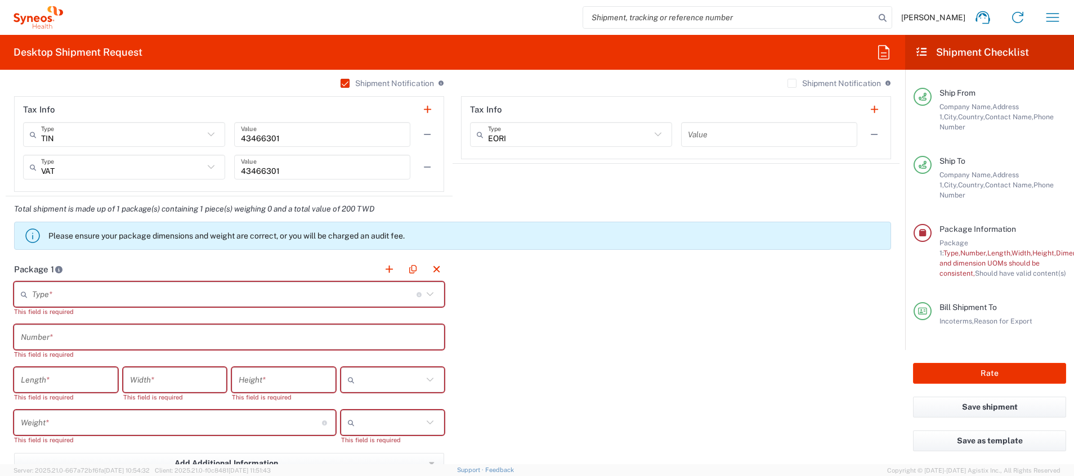
click at [146, 287] on input "text" at bounding box center [224, 295] width 384 height 20
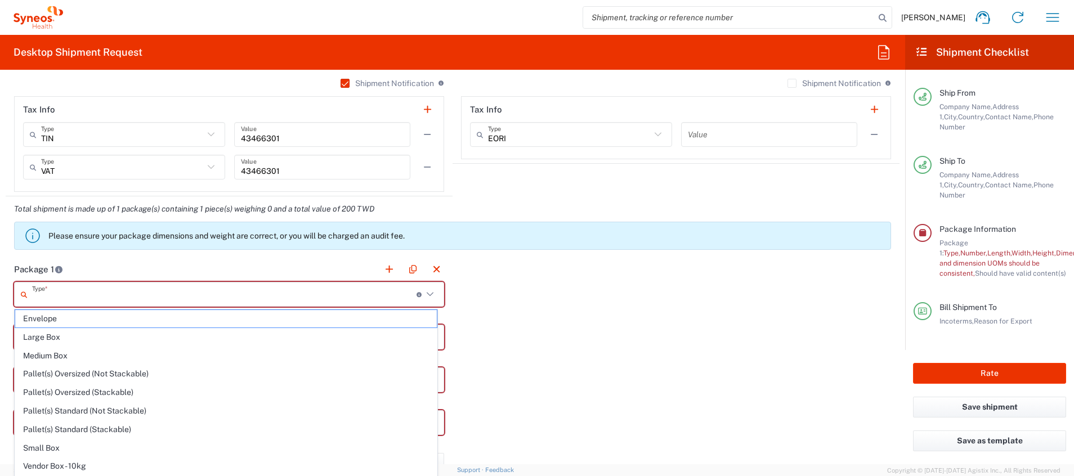
click at [644, 342] on div "Package 1 Type * Material used to package goods Envelope Large Box Medium Box P…" at bounding box center [453, 434] width 894 height 354
click at [149, 295] on input "text" at bounding box center [224, 295] width 384 height 20
click at [122, 321] on span "Envelope" at bounding box center [226, 318] width 422 height 17
type input "Envelope"
type input "1"
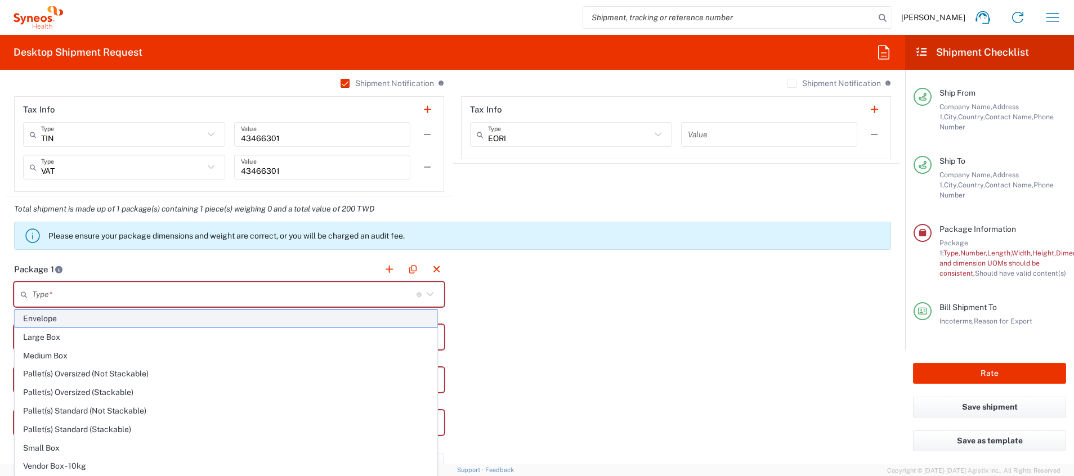
type input "9.5"
type input "12.5"
type input "0.25"
type input "in"
type input "0.45"
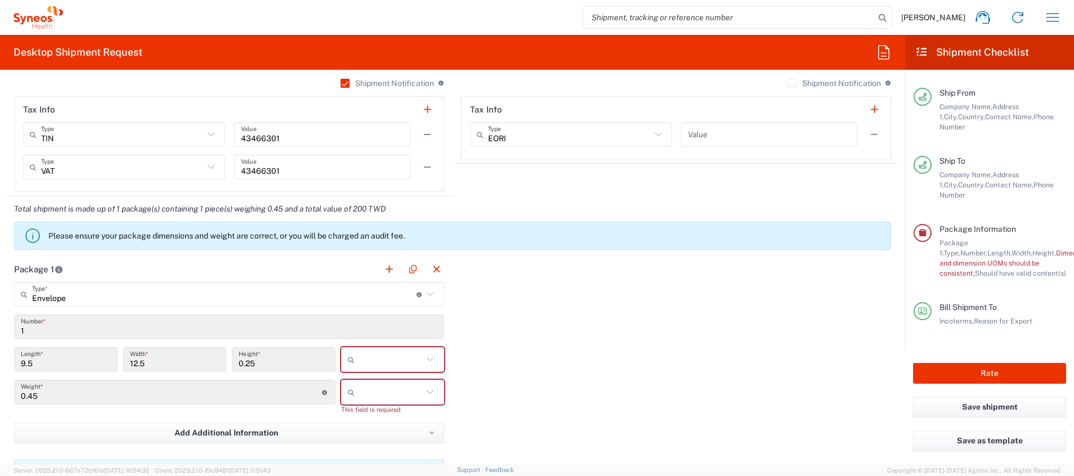
click at [380, 355] on input "text" at bounding box center [391, 360] width 64 height 18
click at [380, 404] on span "cm" at bounding box center [387, 402] width 100 height 17
type input "24.13"
type input "31.75"
type input "0.64"
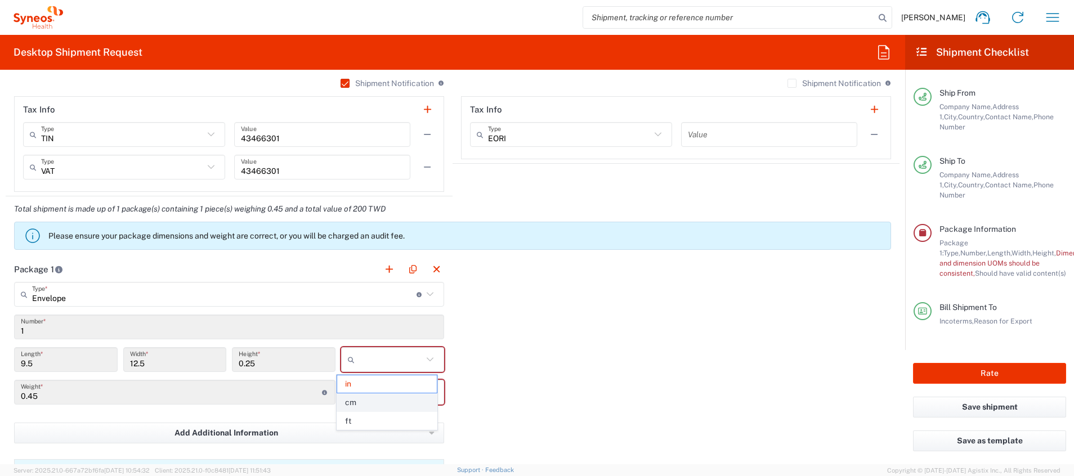
type input "cm"
click at [410, 388] on input "text" at bounding box center [391, 392] width 64 height 18
click at [393, 421] on span "kgs" at bounding box center [387, 416] width 100 height 17
type input "kgs"
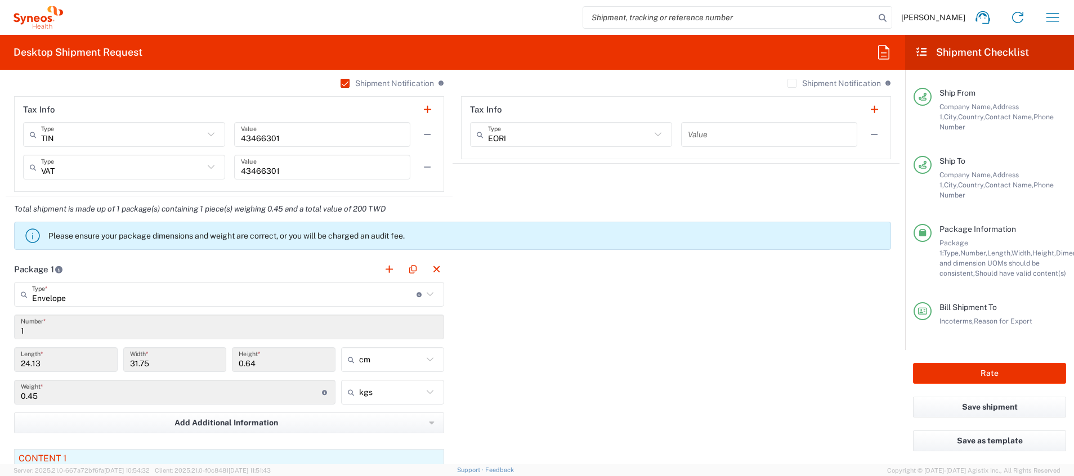
click at [537, 384] on div "Package 1 Envelope Type * Material used to package goods Envelope Large Box Med…" at bounding box center [453, 413] width 894 height 313
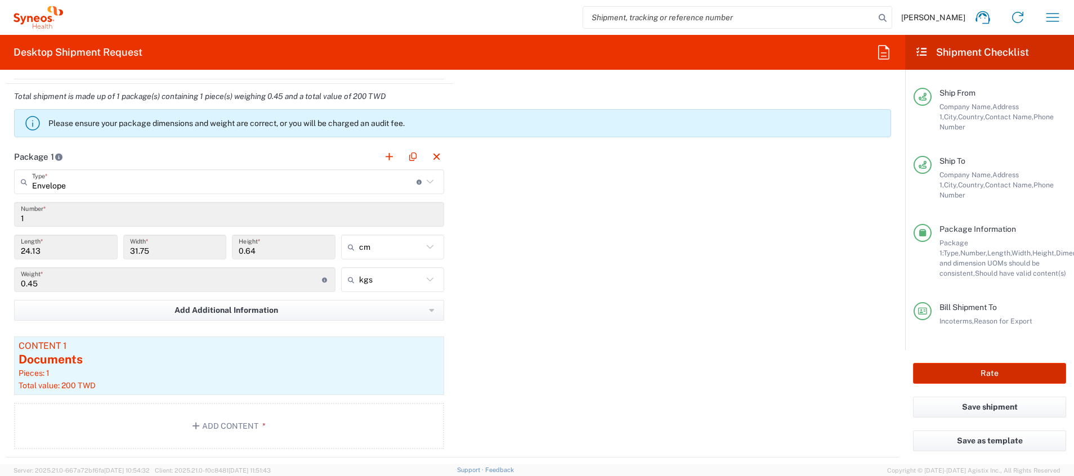
drag, startPoint x: 967, startPoint y: 374, endPoint x: 987, endPoint y: 382, distance: 20.7
click at [967, 374] on button "Rate" at bounding box center [989, 373] width 153 height 21
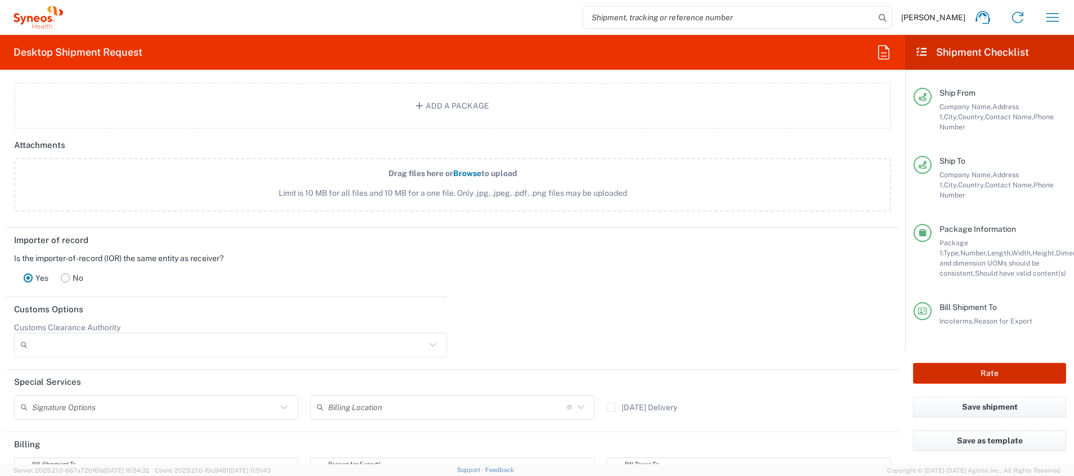
scroll to position [1454, 0]
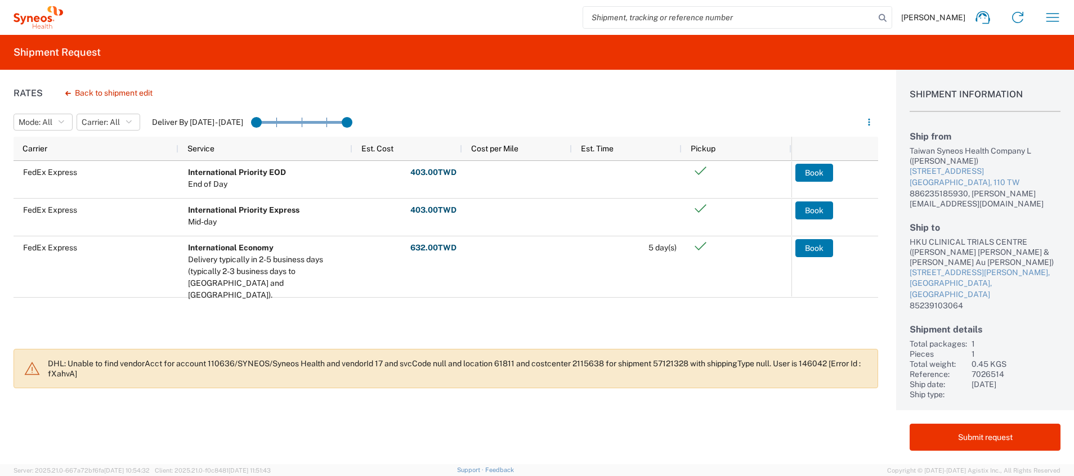
click at [371, 422] on div "Rates Back to shipment edit Mode: All All SMAL Carrier: All All FedEx Express D…" at bounding box center [439, 267] width 878 height 395
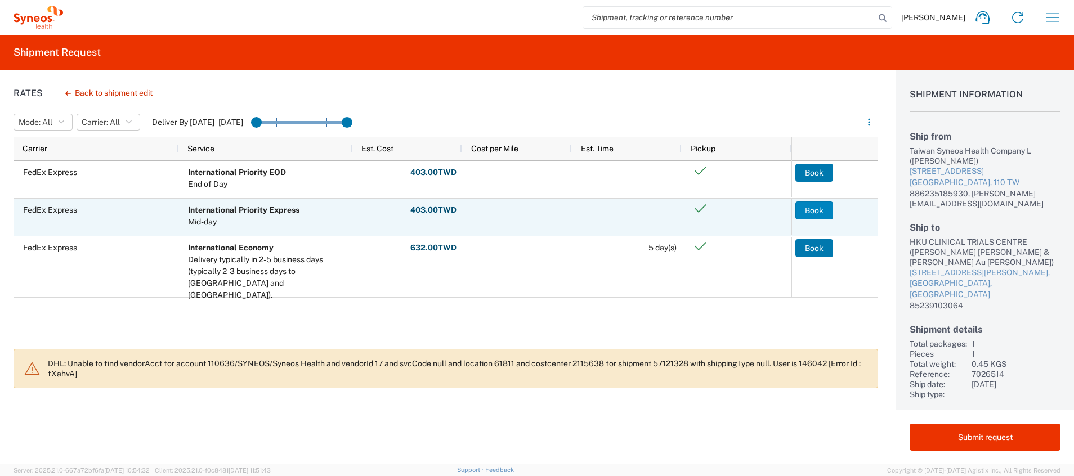
click at [817, 204] on button "Book" at bounding box center [814, 210] width 38 height 18
